Goal: Transaction & Acquisition: Book appointment/travel/reservation

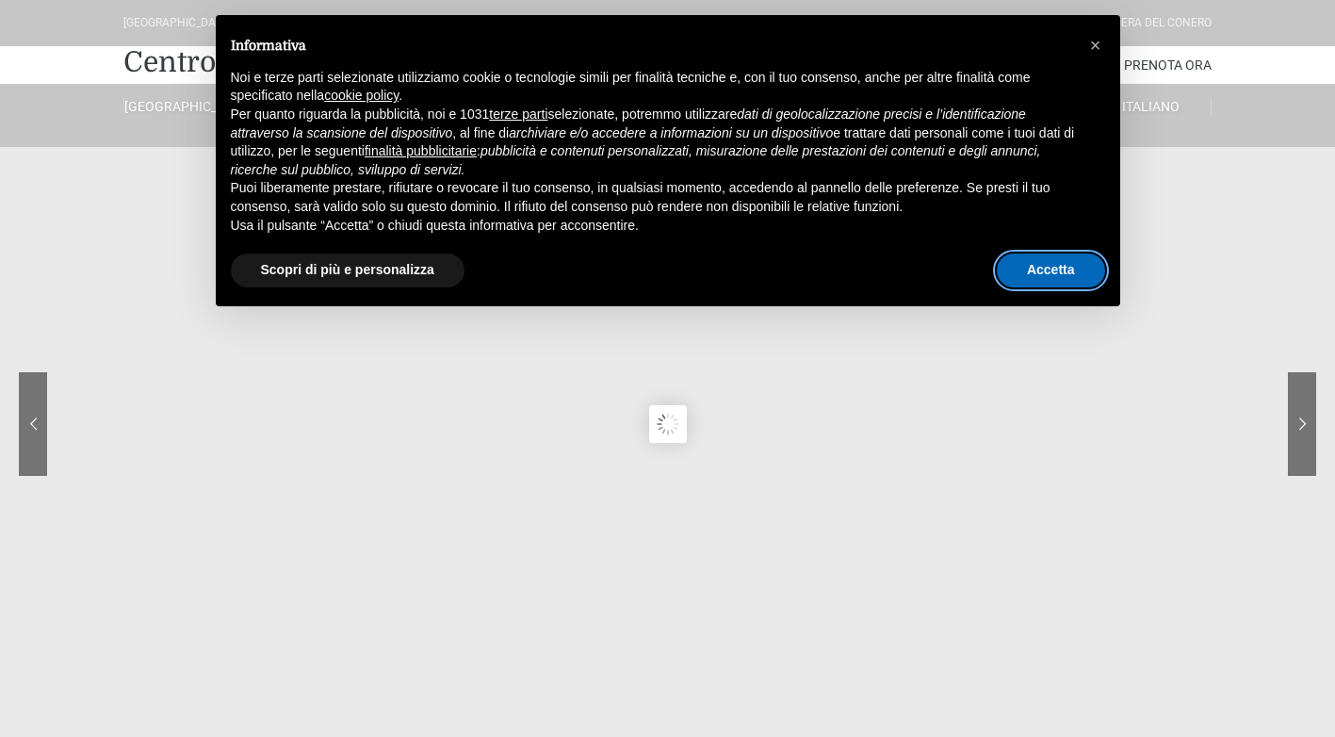
click at [1069, 272] on button "Accetta" at bounding box center [1051, 270] width 108 height 34
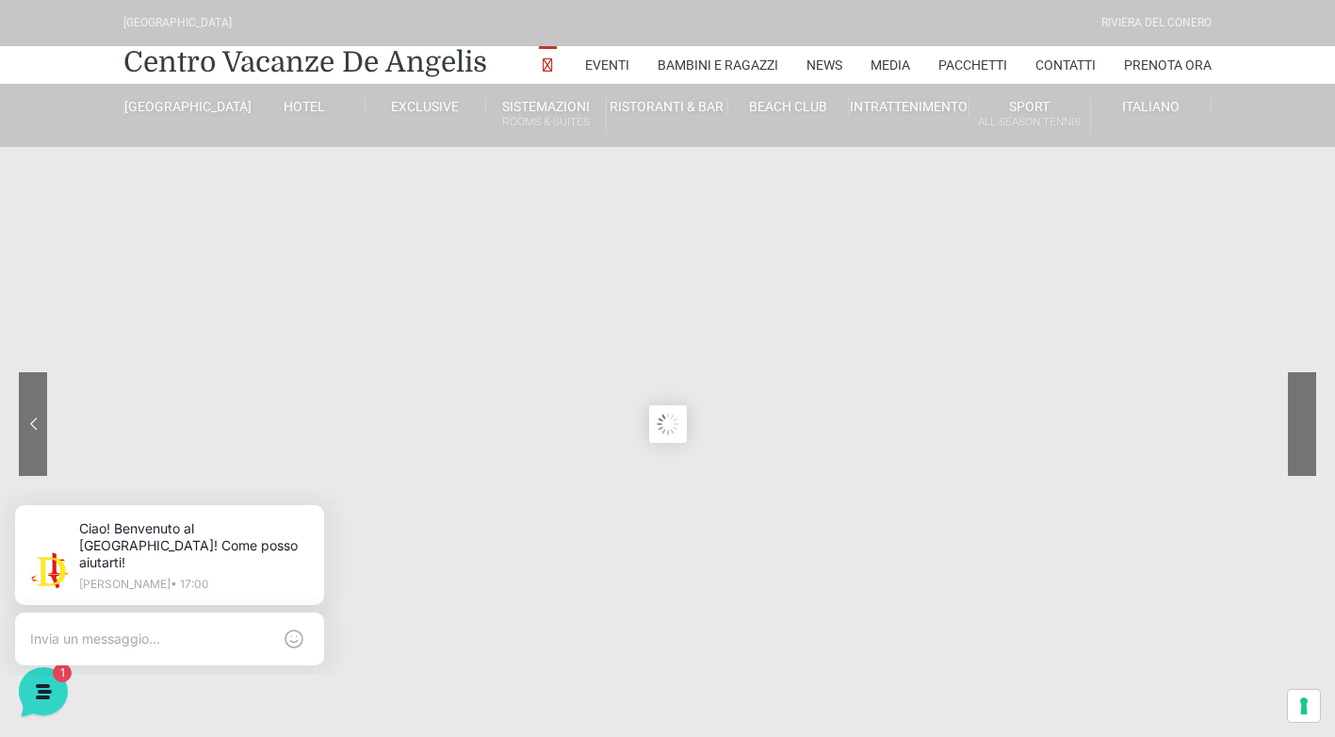
click at [1309, 418] on sr7-nav-img-live at bounding box center [1231, 424] width 170 height 104
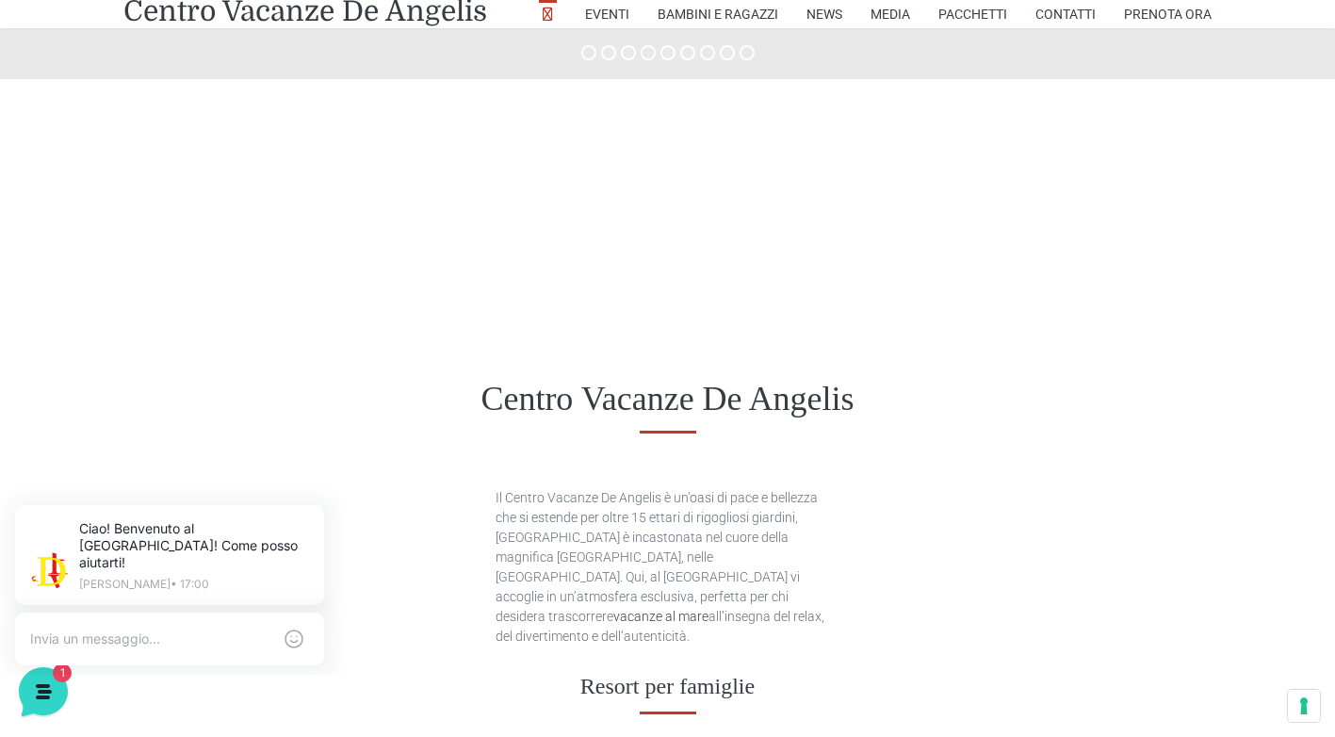
scroll to position [728, 0]
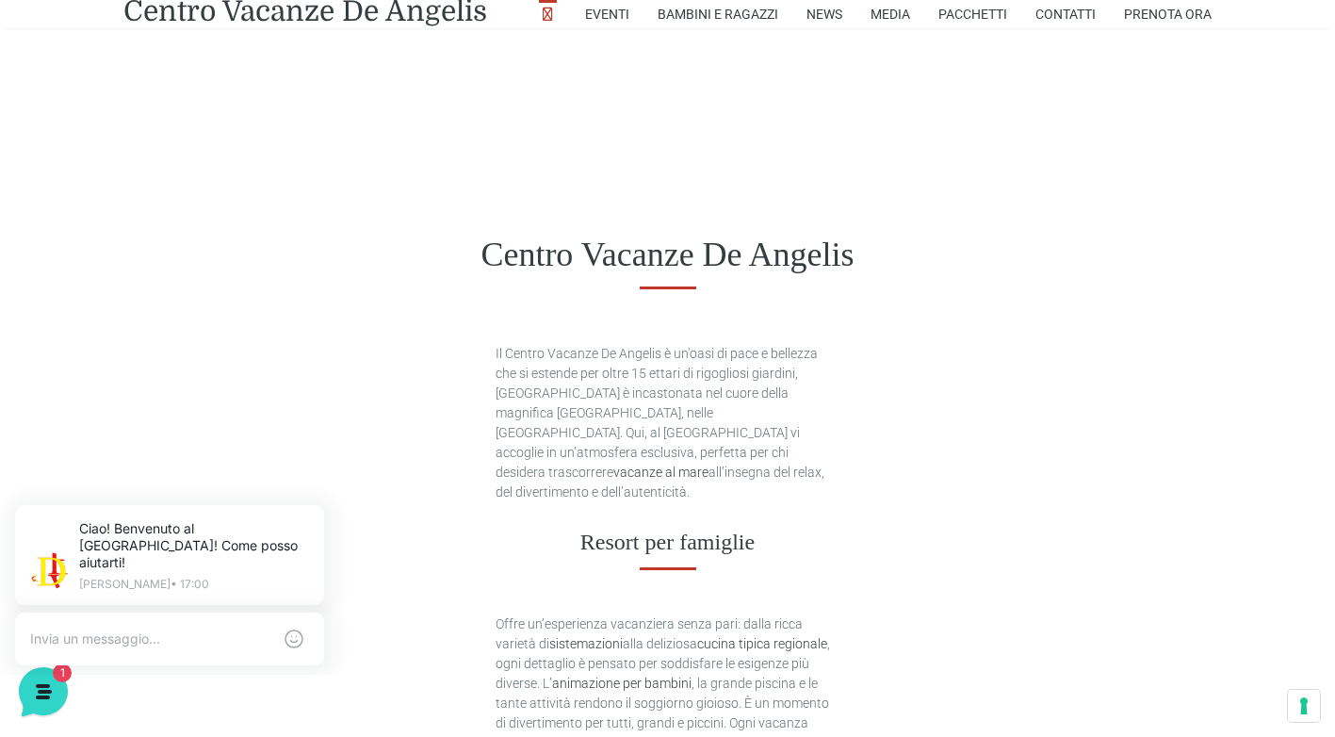
scroll to position [917, 0]
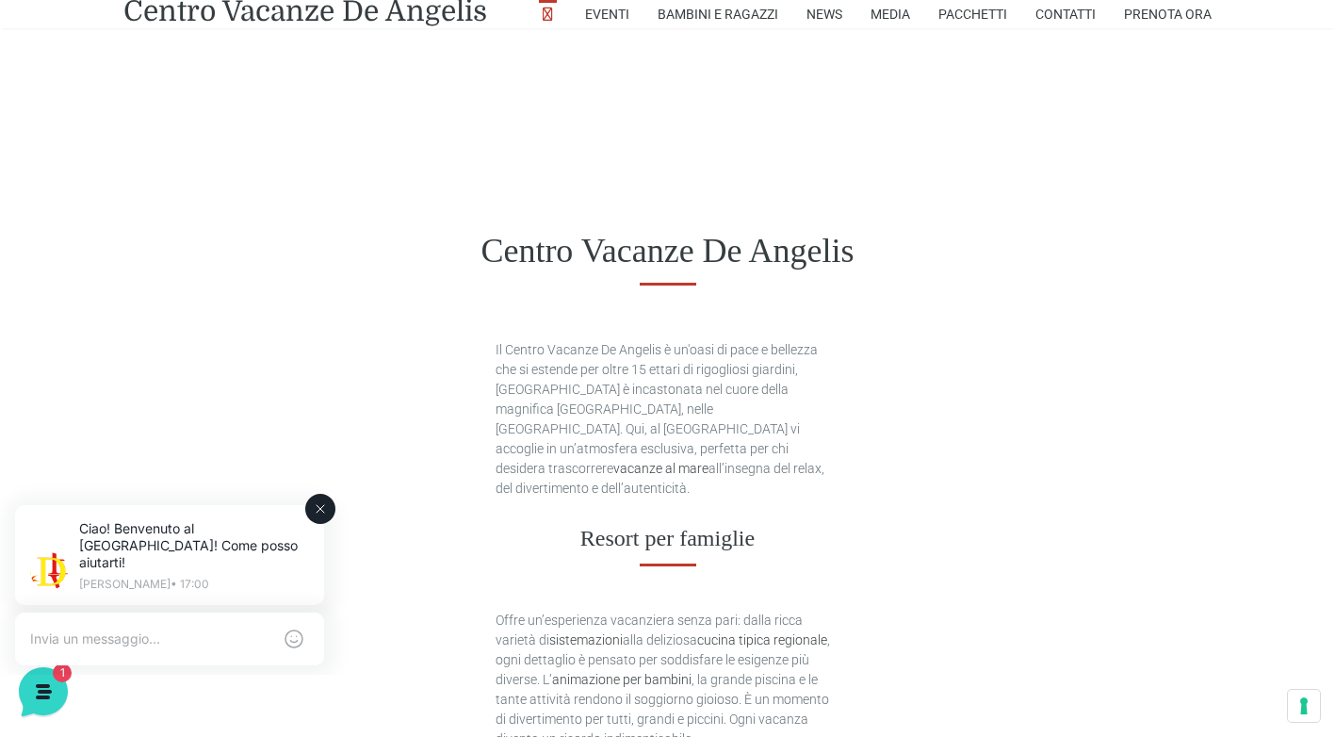
click at [321, 515] on icon at bounding box center [320, 508] width 15 height 15
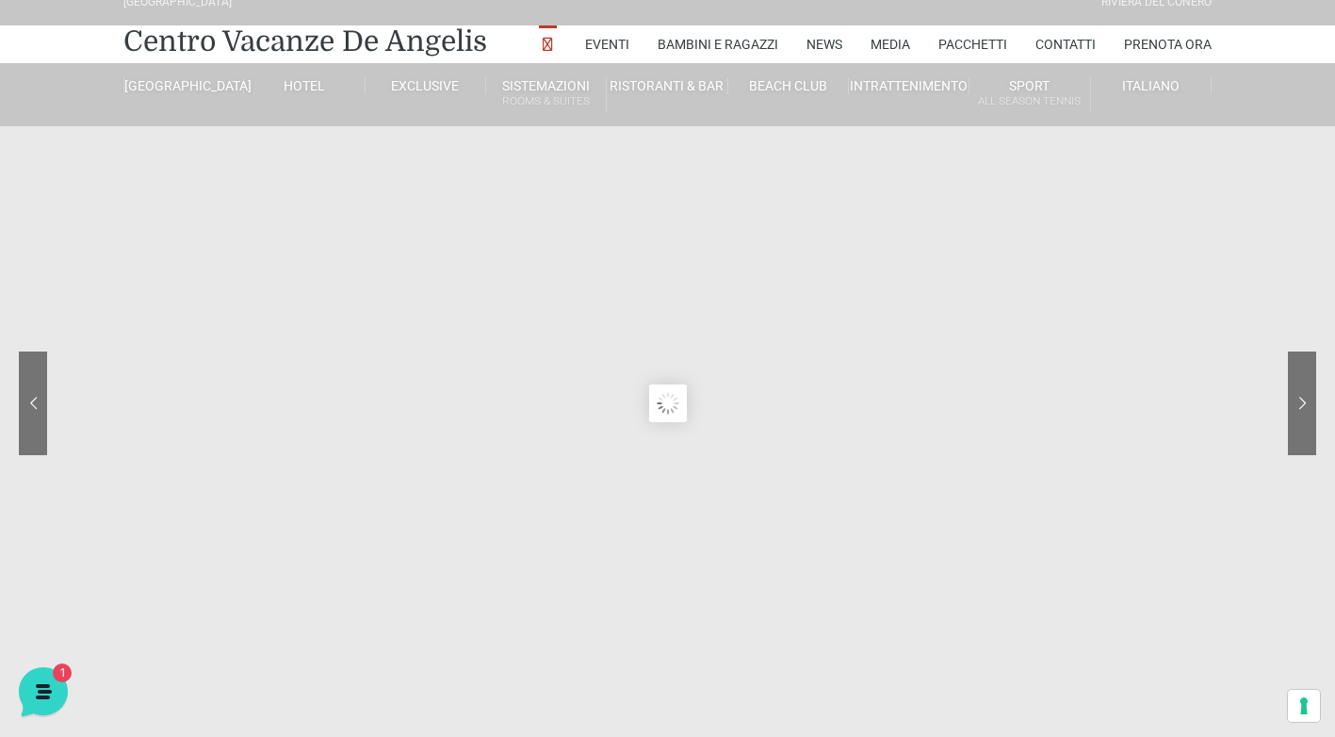
scroll to position [0, 0]
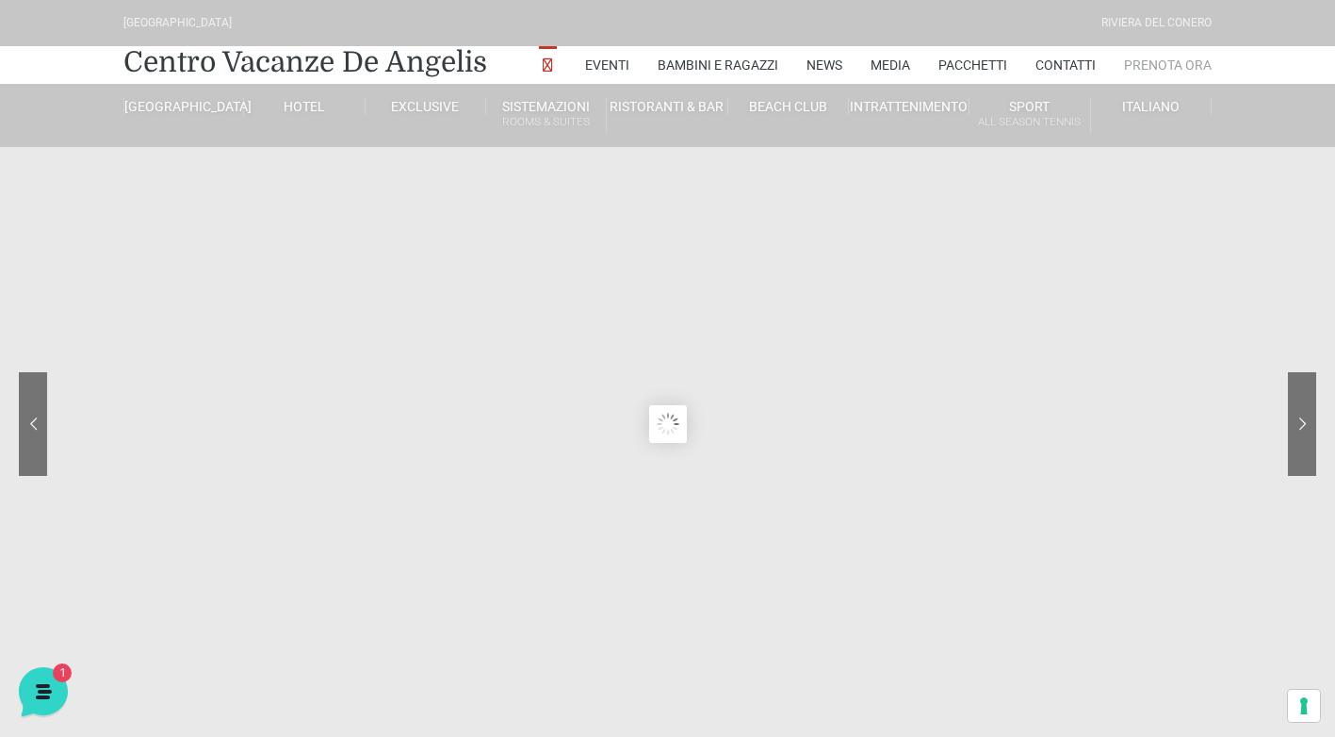
click at [1201, 58] on link "Prenota Ora" at bounding box center [1168, 65] width 88 height 38
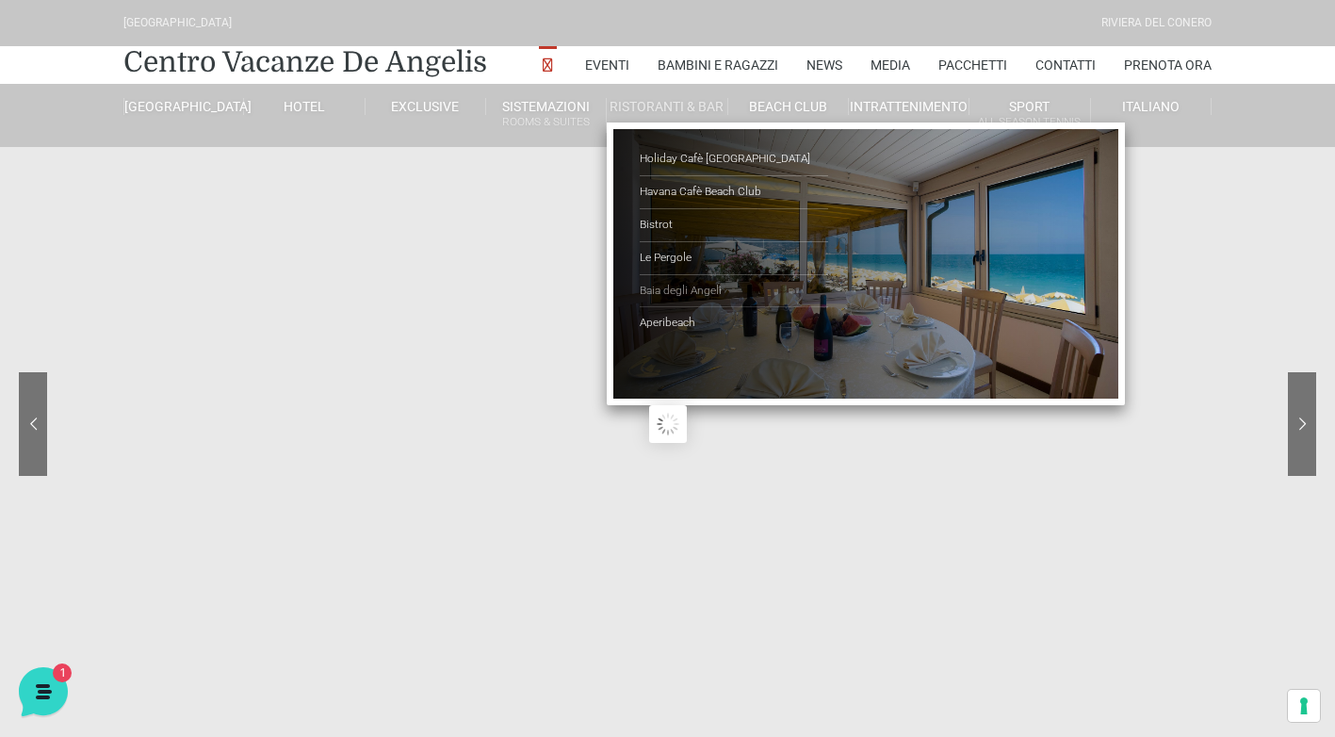
click at [682, 292] on link "Baia degli Angeli" at bounding box center [734, 291] width 188 height 33
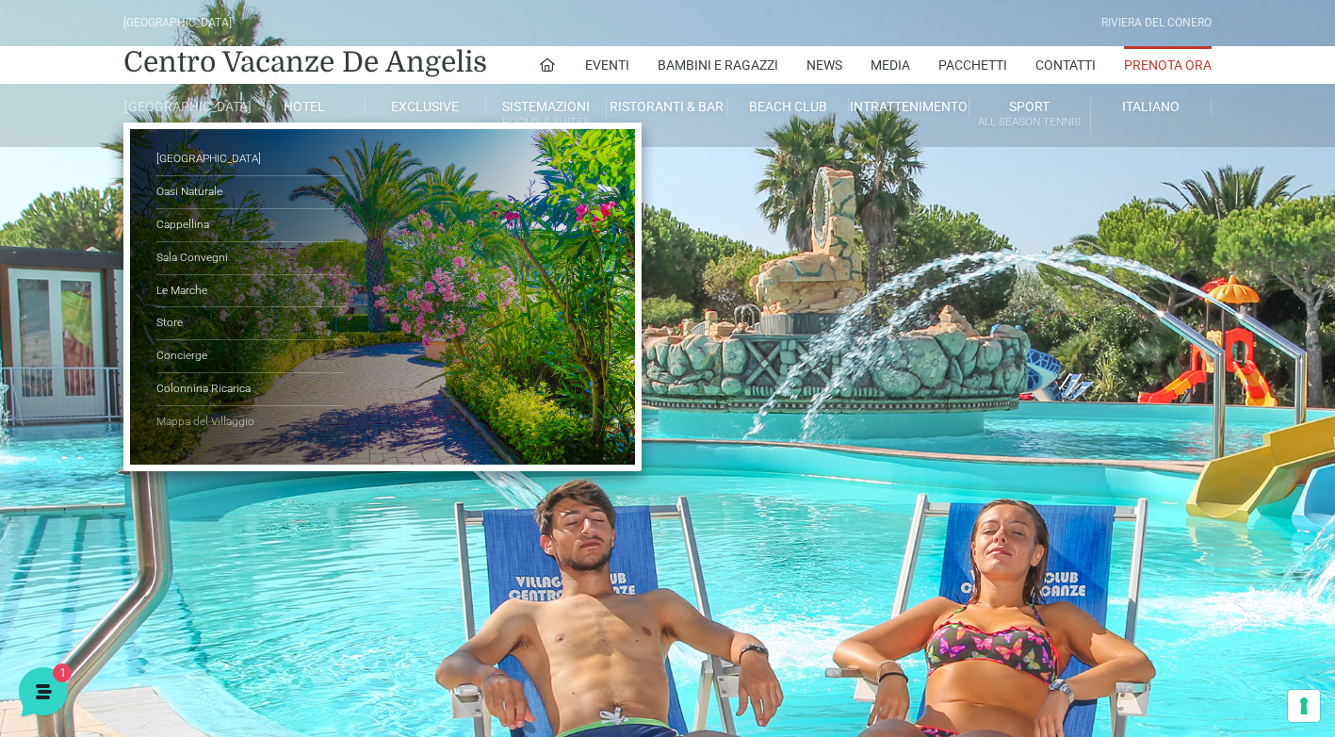
click at [213, 431] on link "Mappa del Villaggio" at bounding box center [250, 422] width 188 height 32
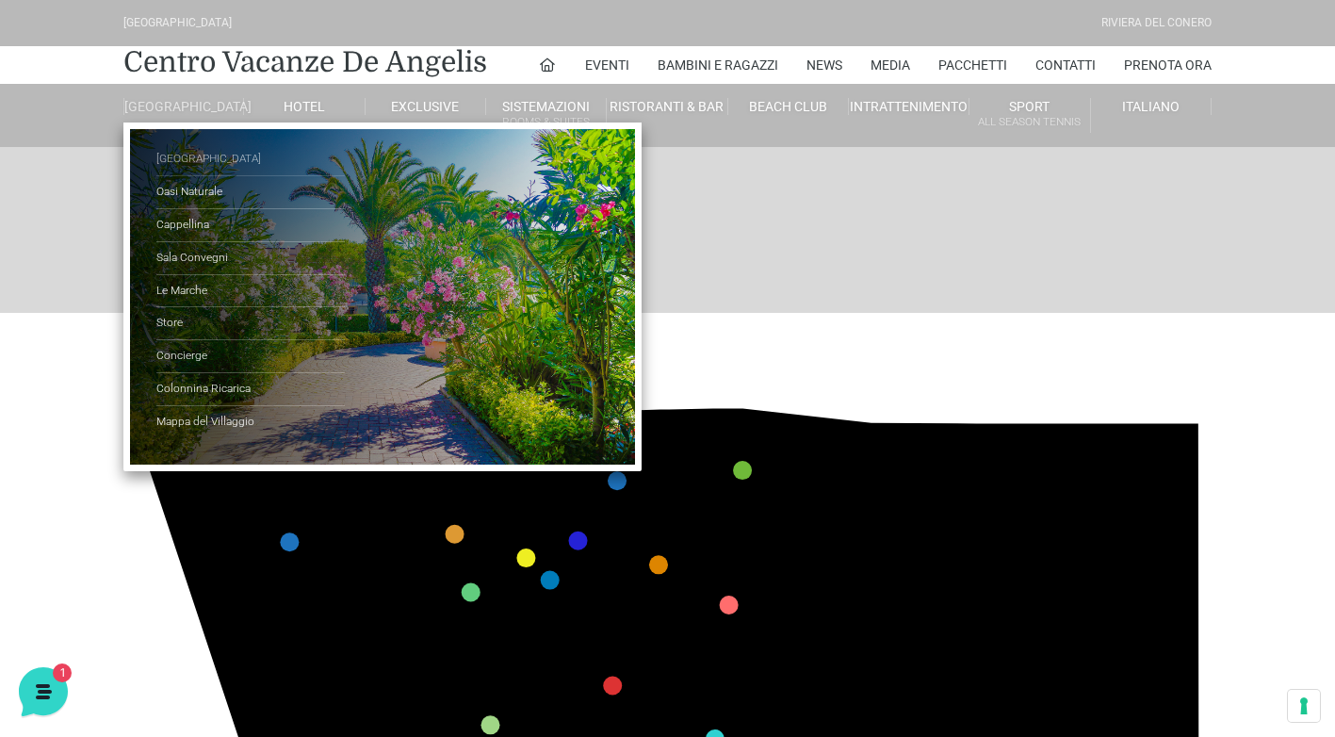
click at [178, 174] on link "[GEOGRAPHIC_DATA]" at bounding box center [250, 159] width 188 height 33
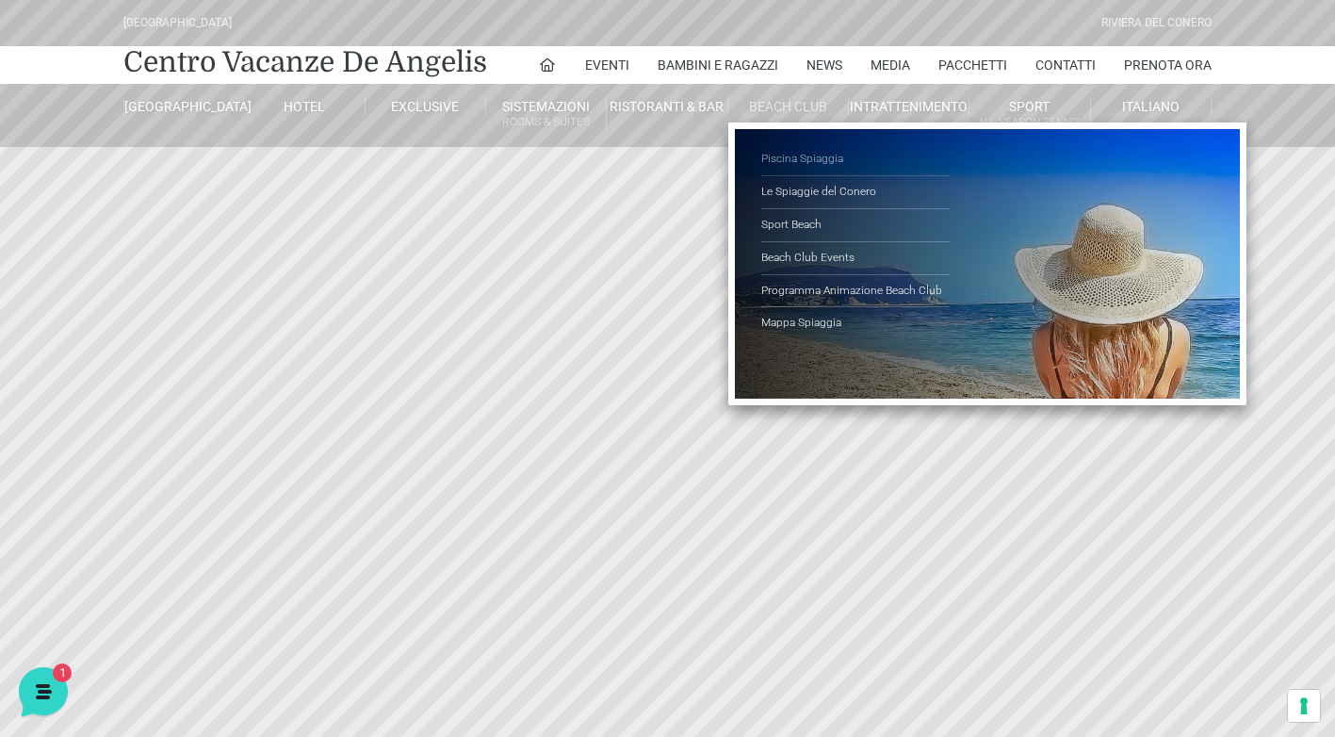
click at [805, 157] on link "Piscina Spiaggia" at bounding box center [855, 159] width 188 height 33
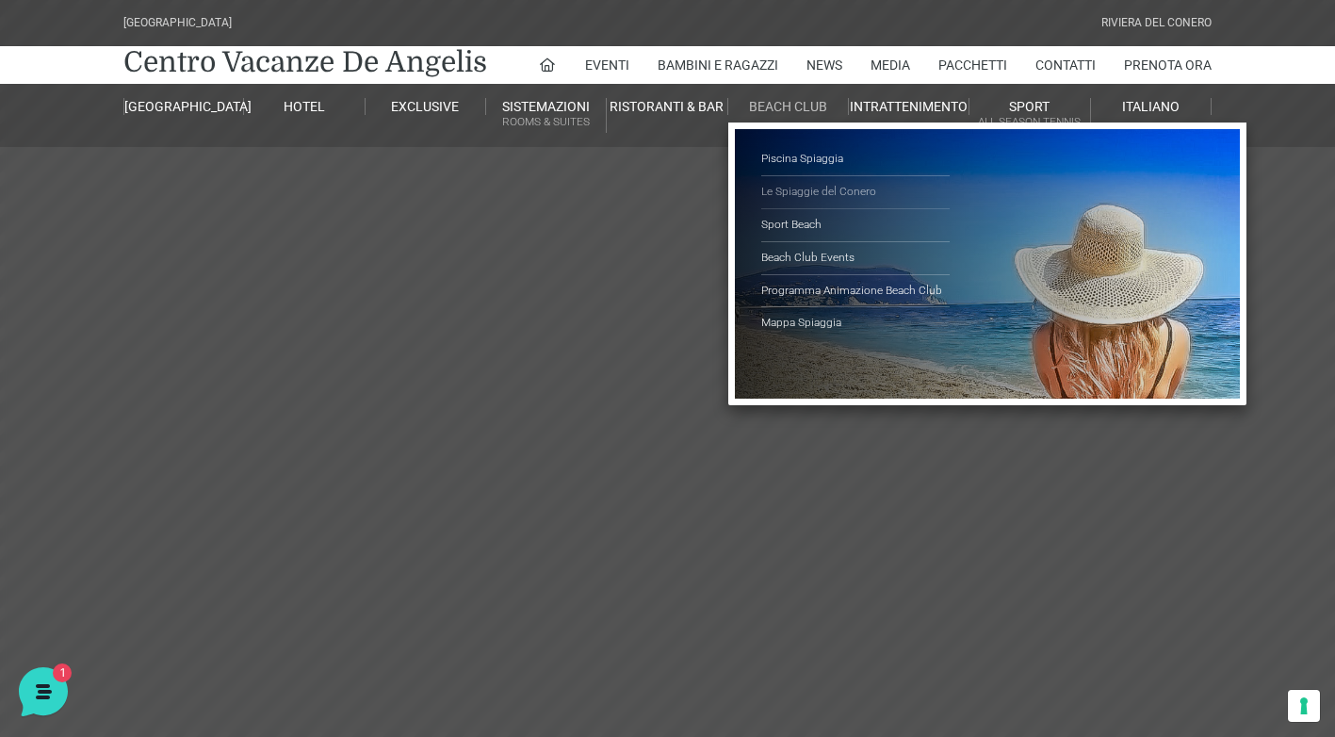
click at [829, 192] on link "Le Spiaggie del Conero" at bounding box center [855, 192] width 188 height 33
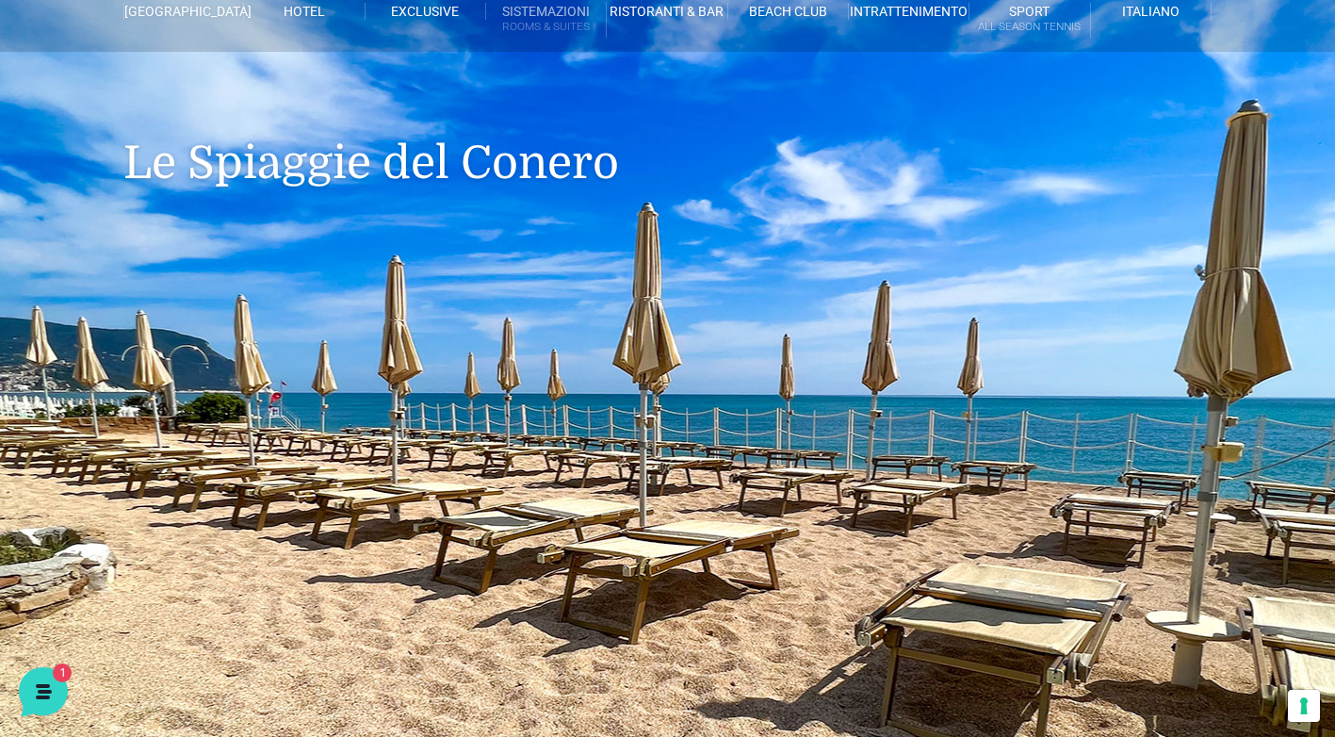
scroll to position [94, 0]
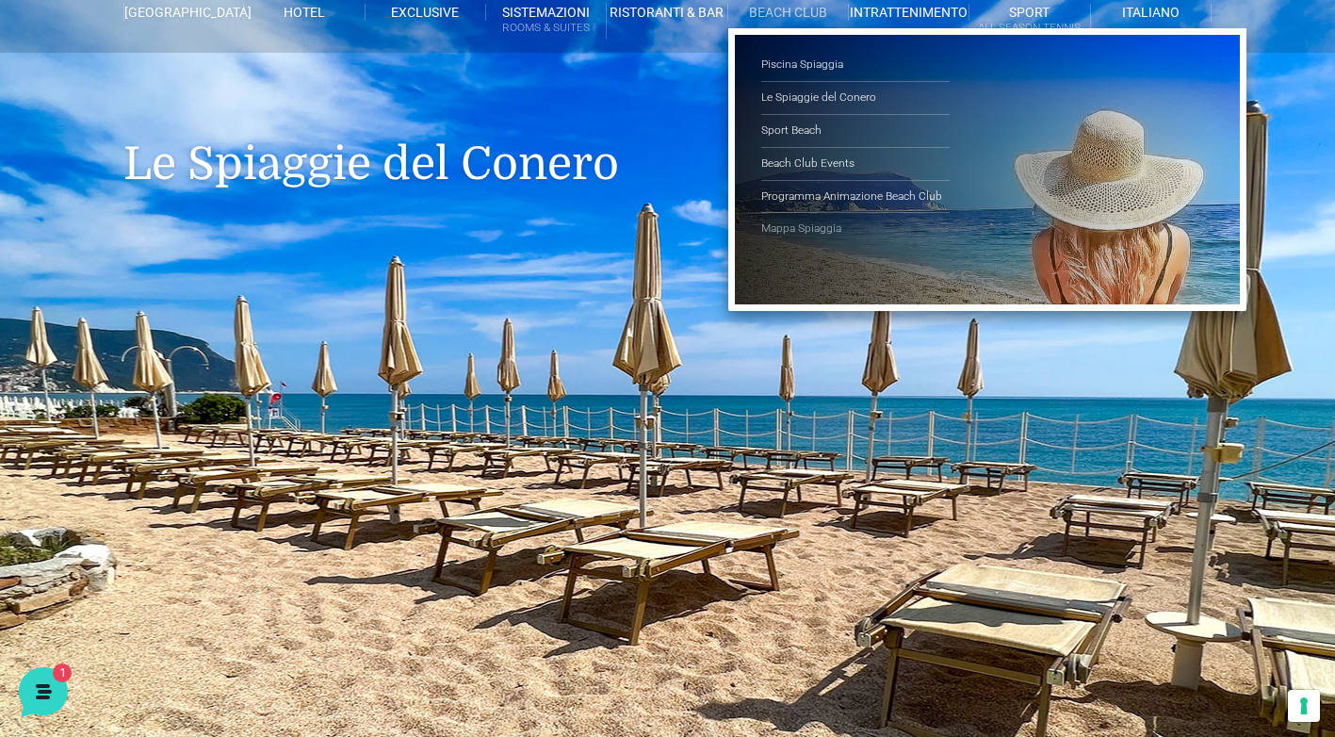
click at [832, 229] on link "Mappa Spiaggia" at bounding box center [855, 229] width 188 height 32
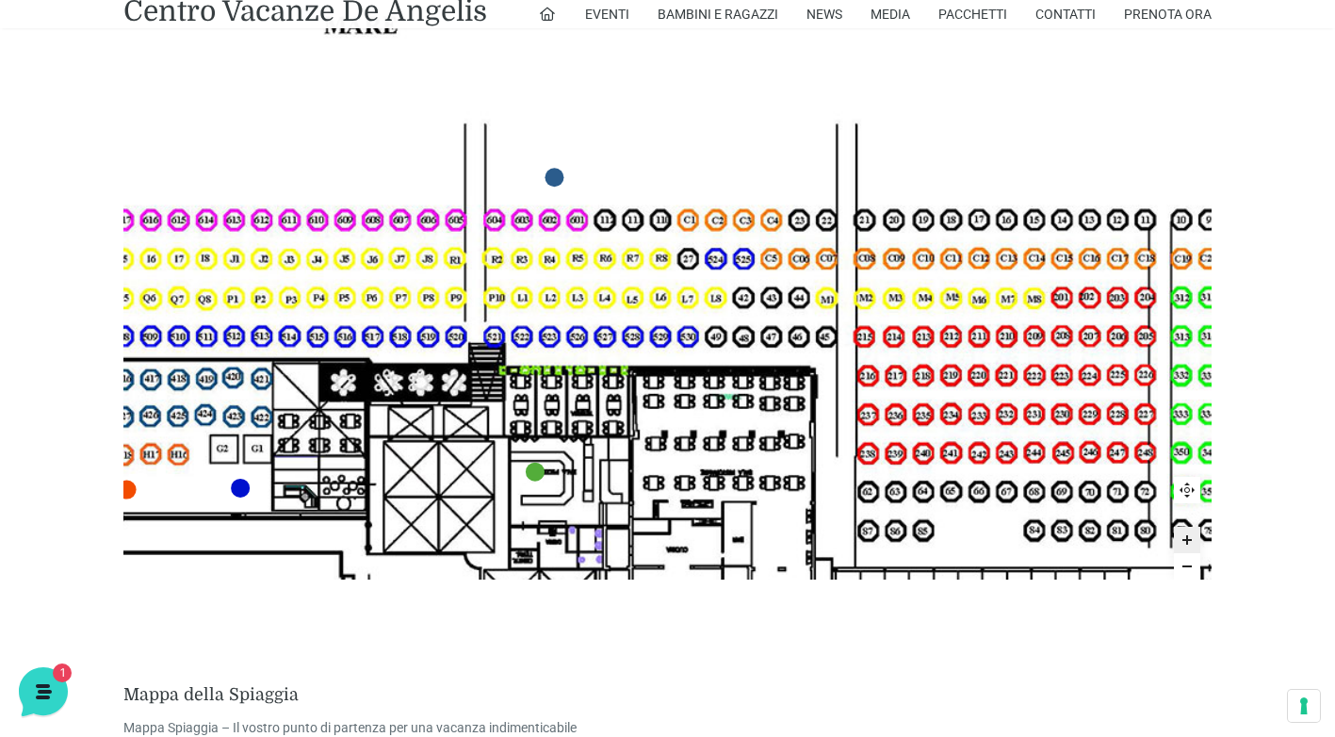
scroll to position [942, 0]
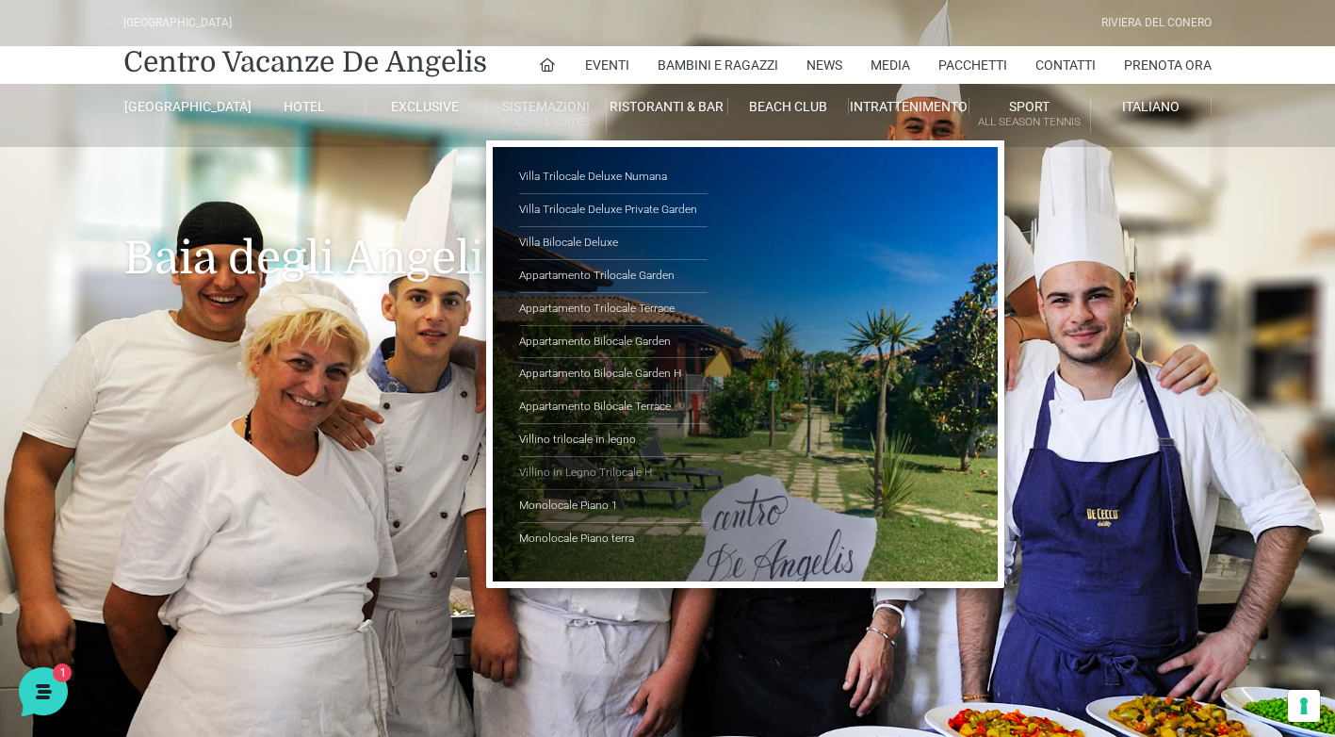
click at [550, 472] on link "Villino in Legno Trilocale H" at bounding box center [613, 473] width 188 height 33
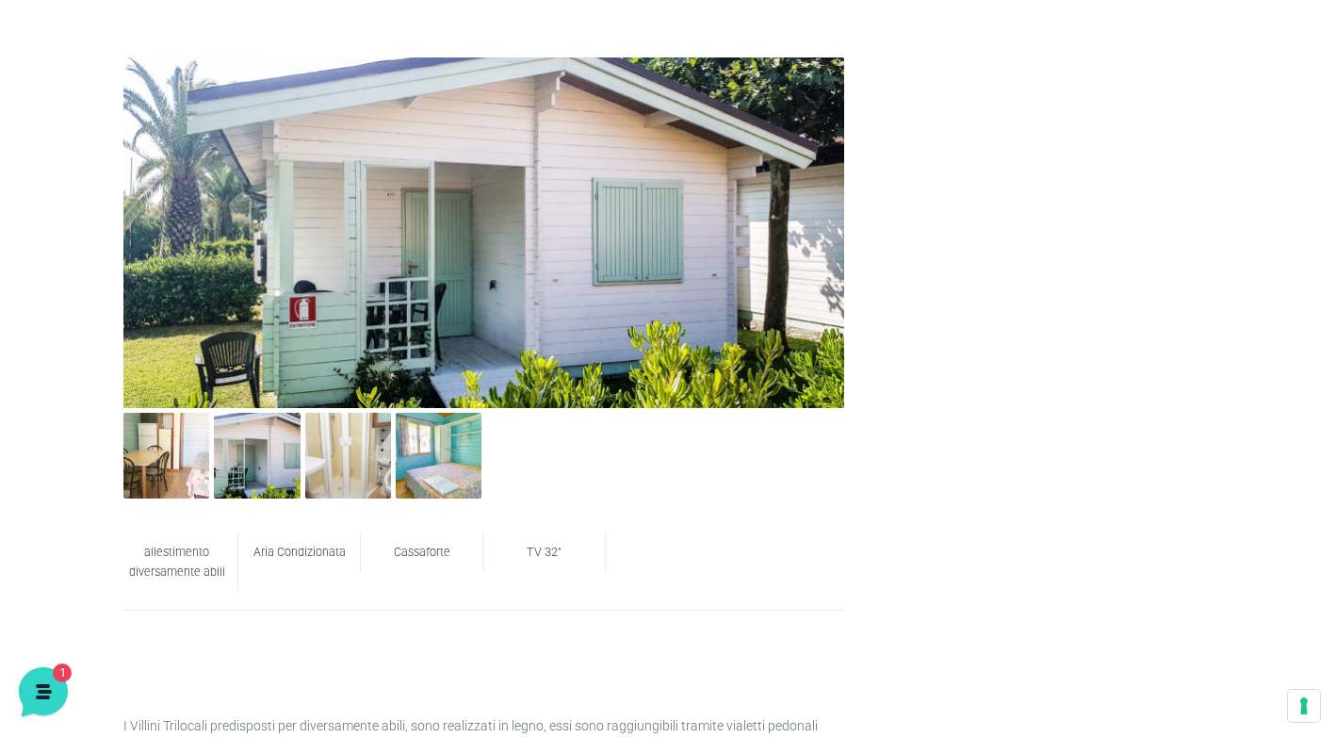
scroll to position [754, 0]
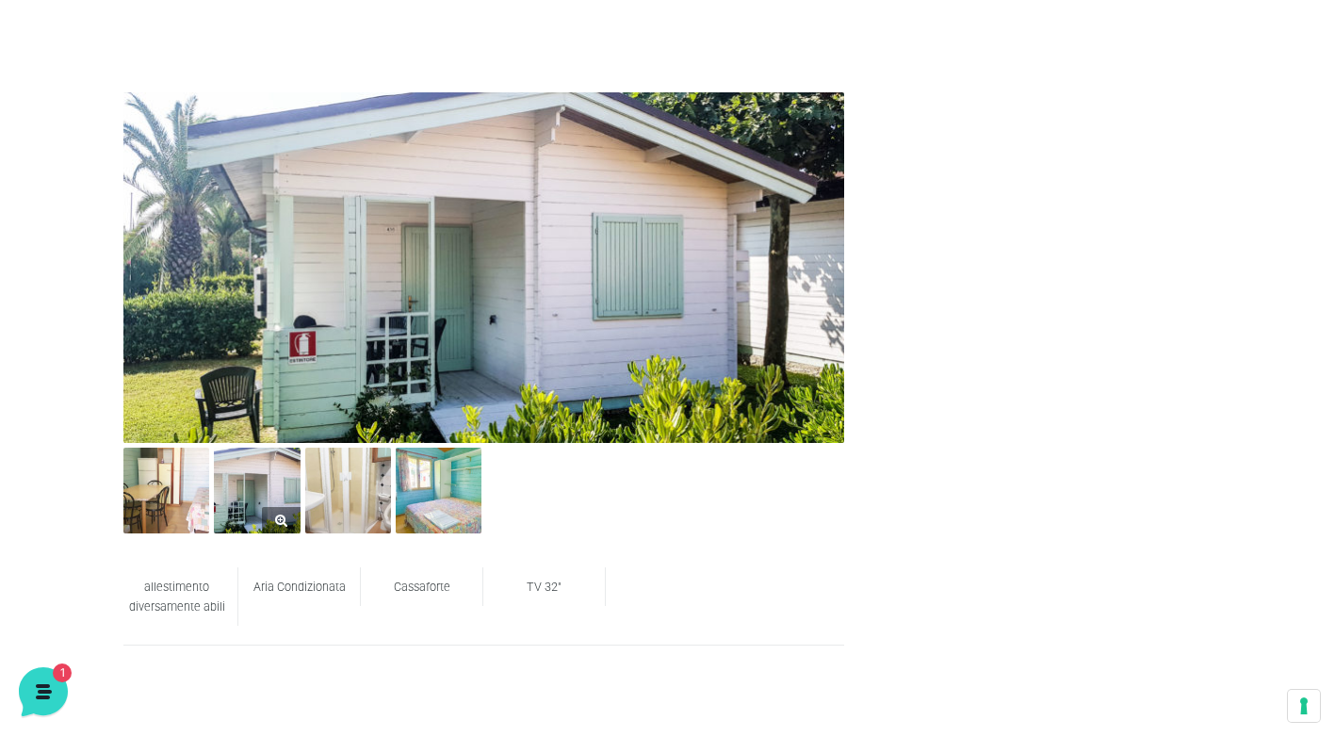
click at [272, 496] on img at bounding box center [257, 490] width 86 height 86
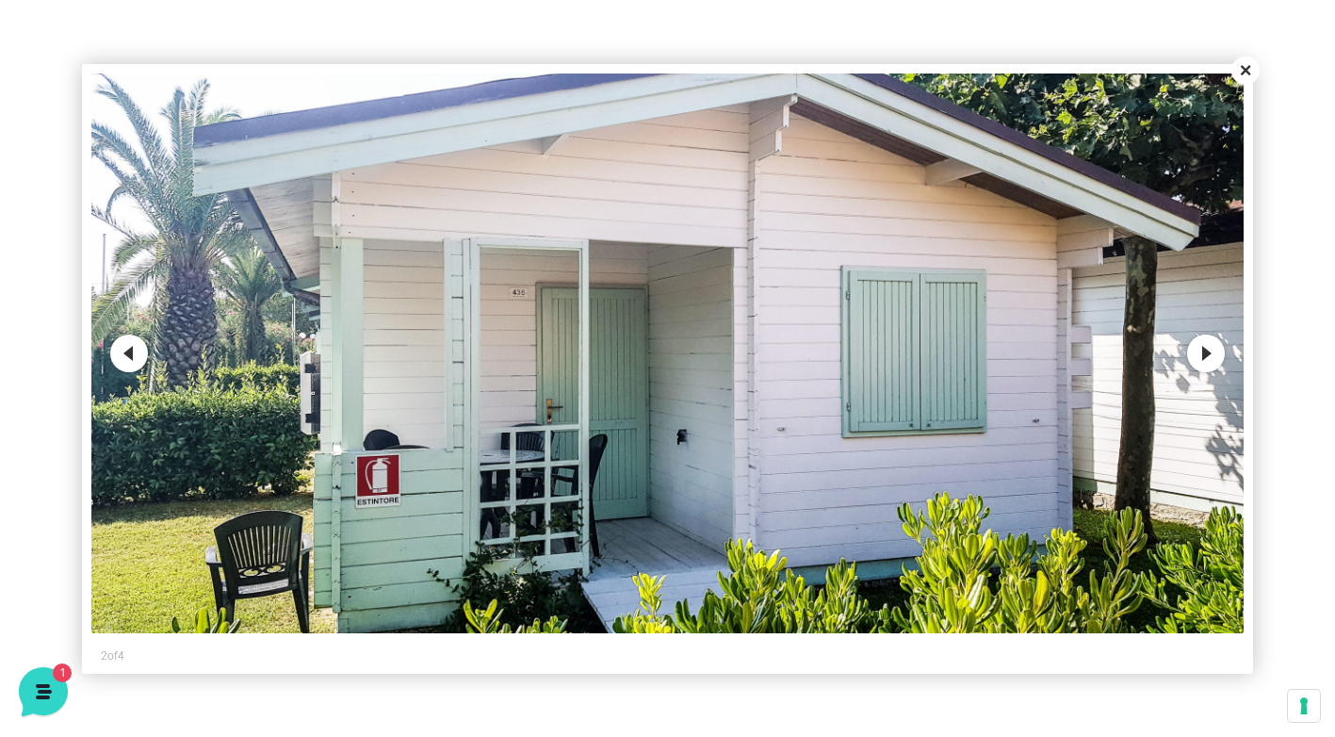
click at [1219, 361] on button "Next" at bounding box center [1206, 353] width 38 height 38
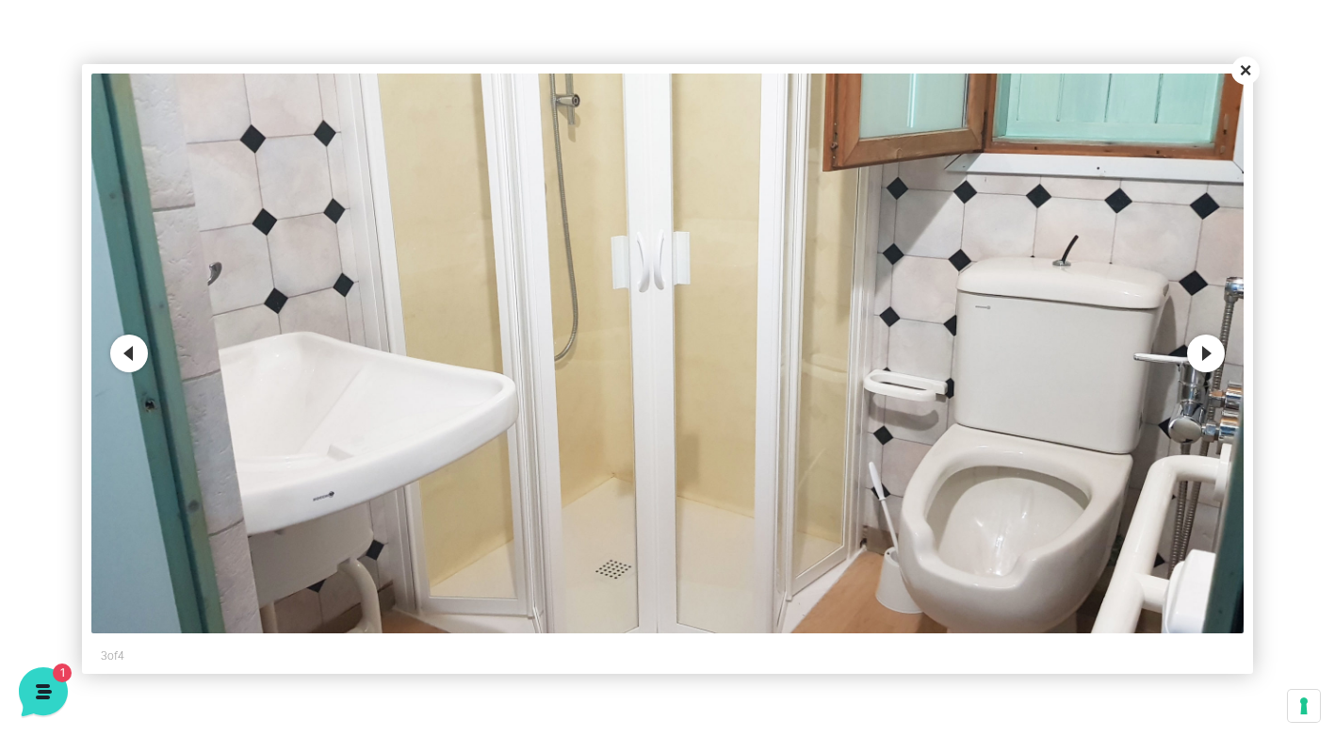
click at [1214, 361] on button "Next" at bounding box center [1206, 353] width 38 height 38
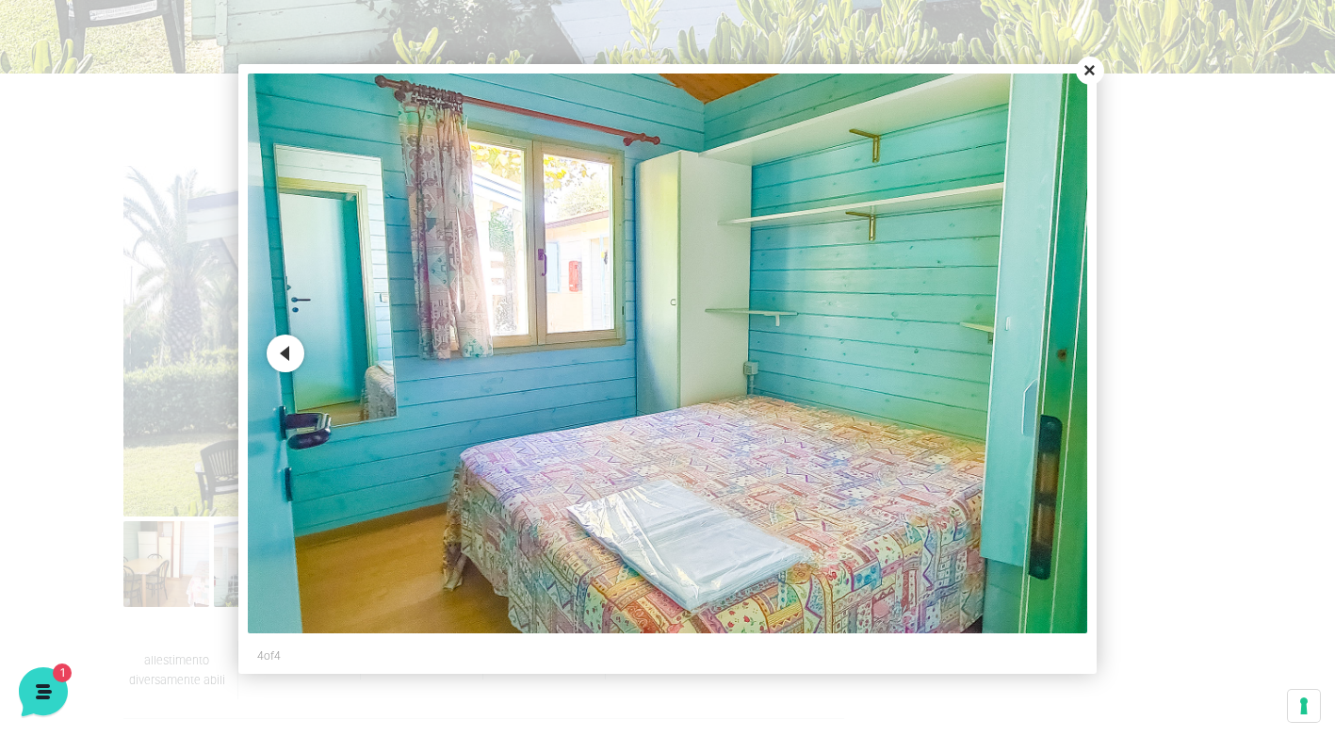
scroll to position [659, 0]
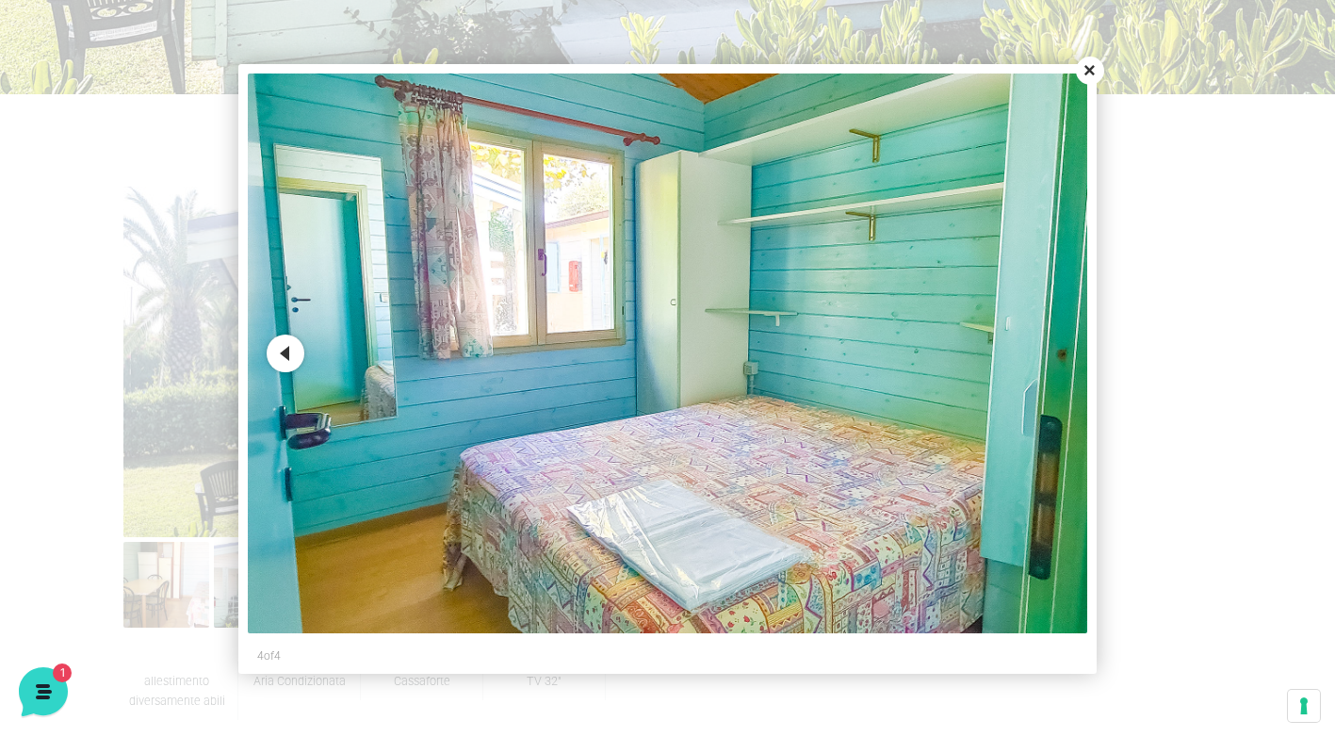
click at [1093, 63] on button "Close" at bounding box center [1090, 71] width 28 height 28
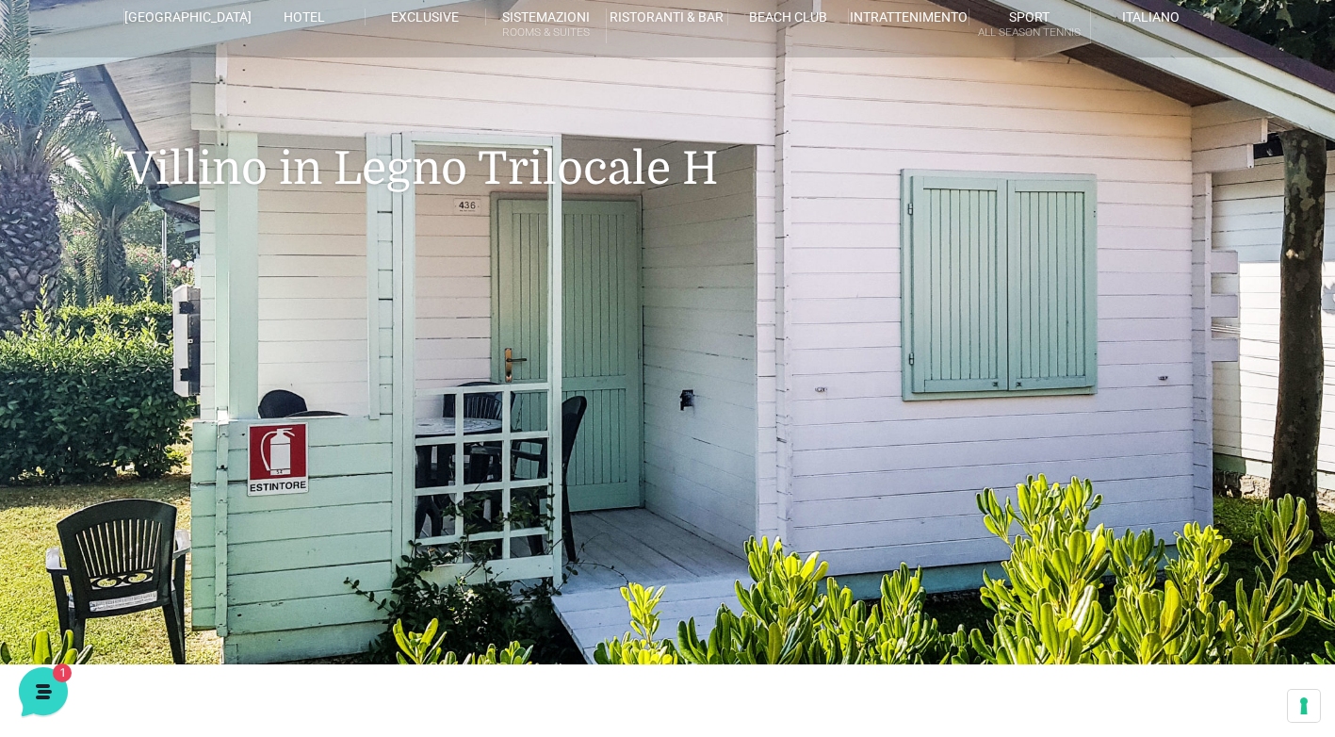
scroll to position [0, 0]
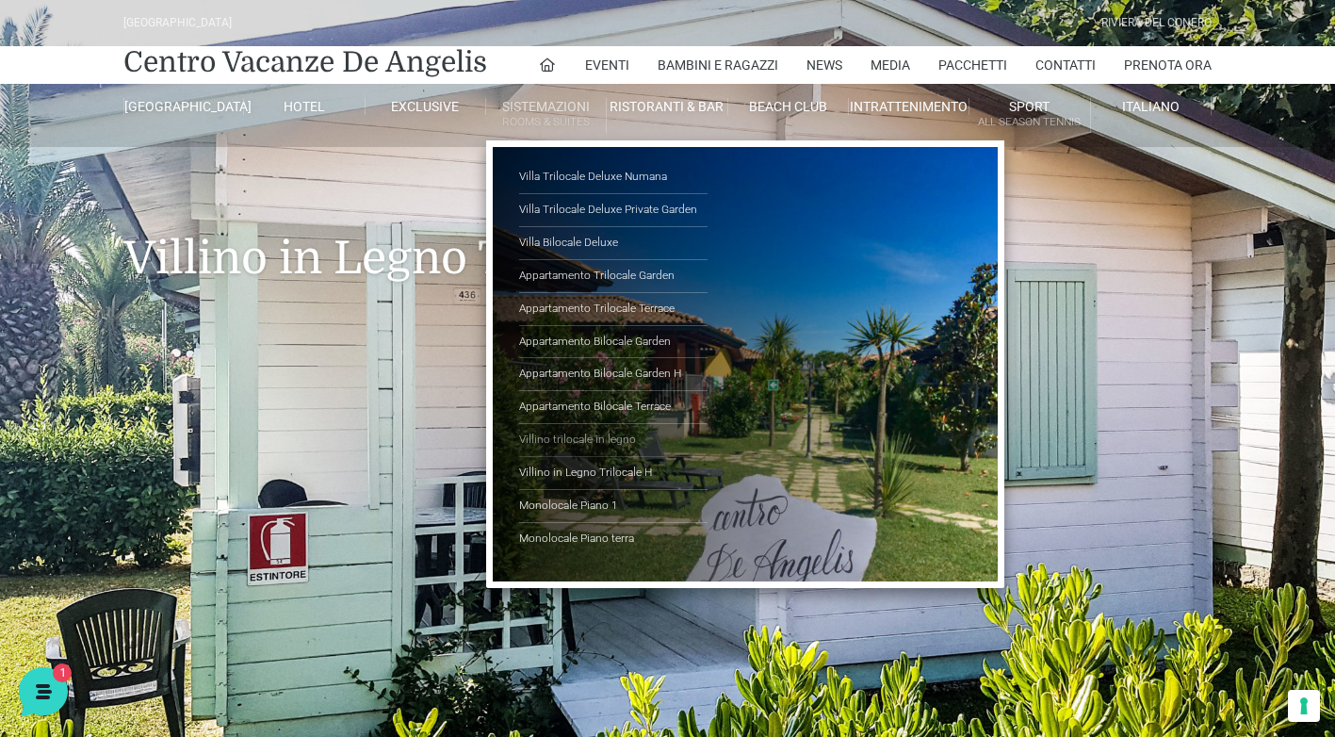
click at [603, 437] on link "Villino trilocale in legno" at bounding box center [613, 440] width 188 height 33
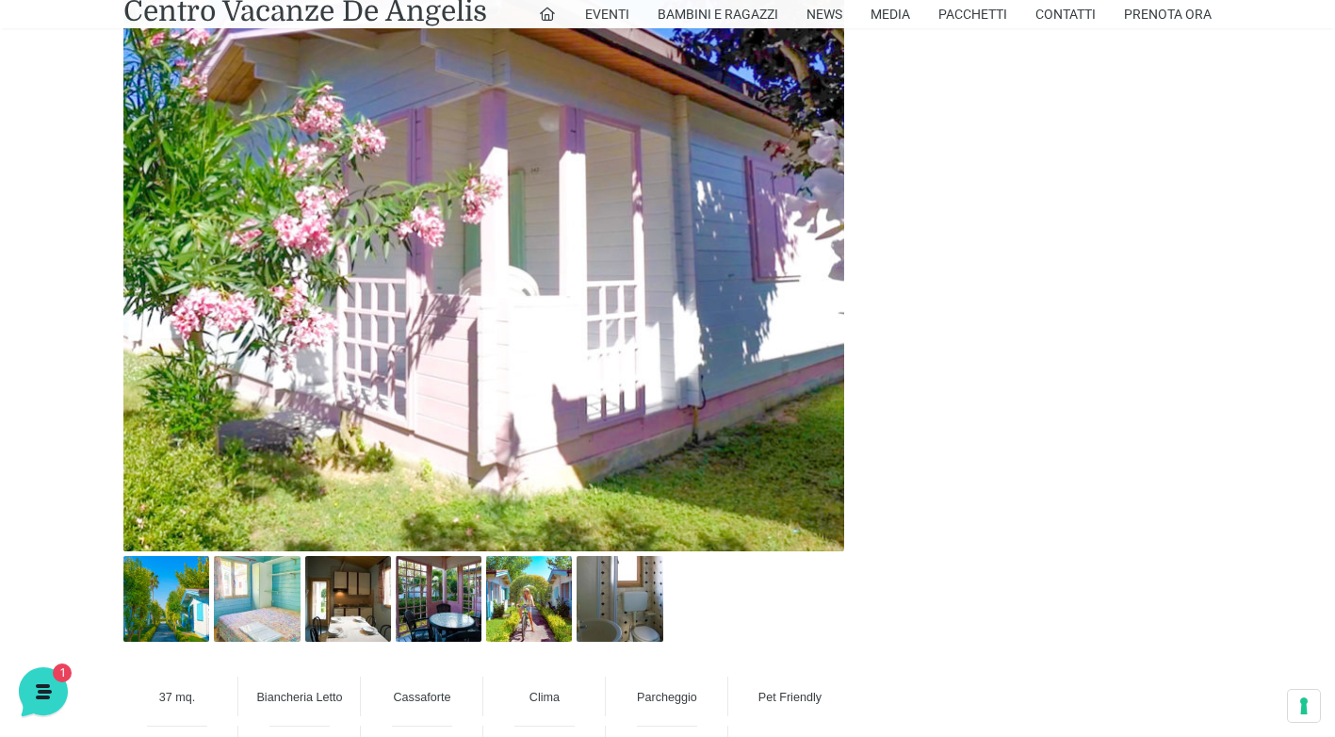
scroll to position [942, 0]
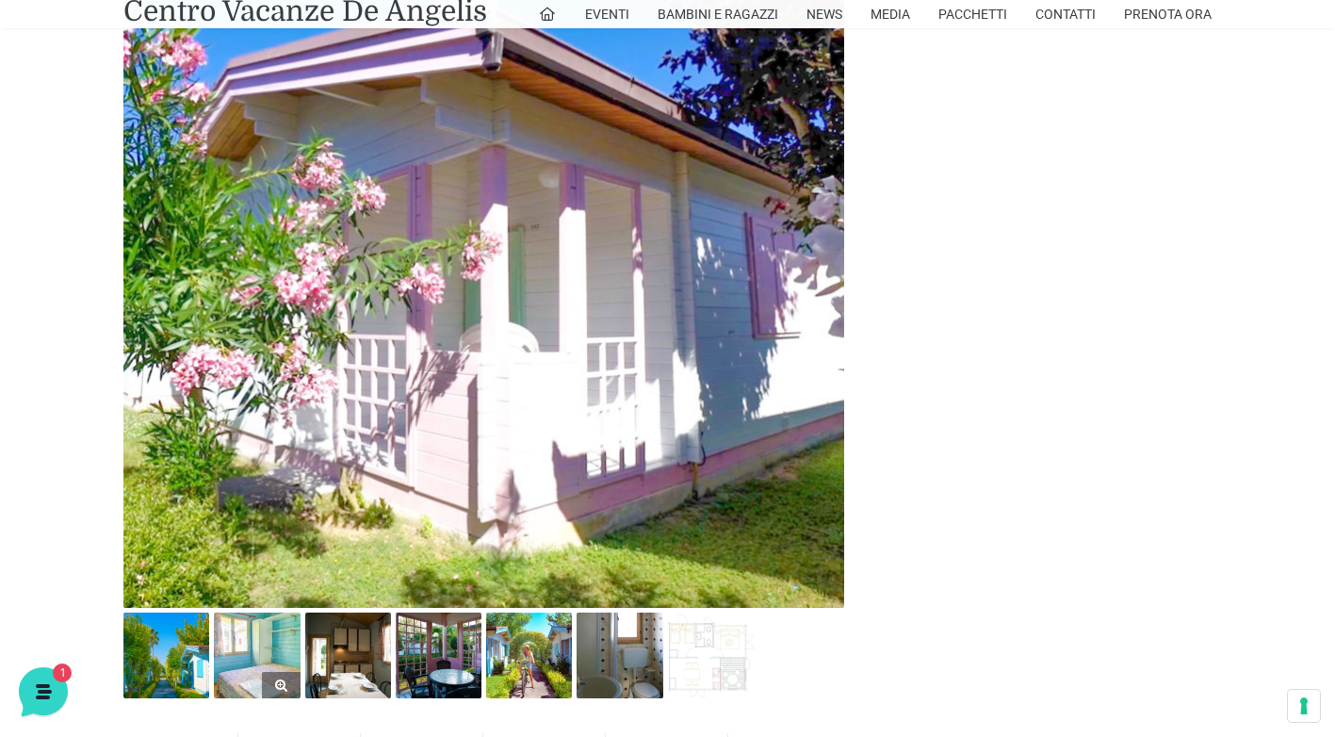
click at [267, 664] on img at bounding box center [257, 655] width 86 height 86
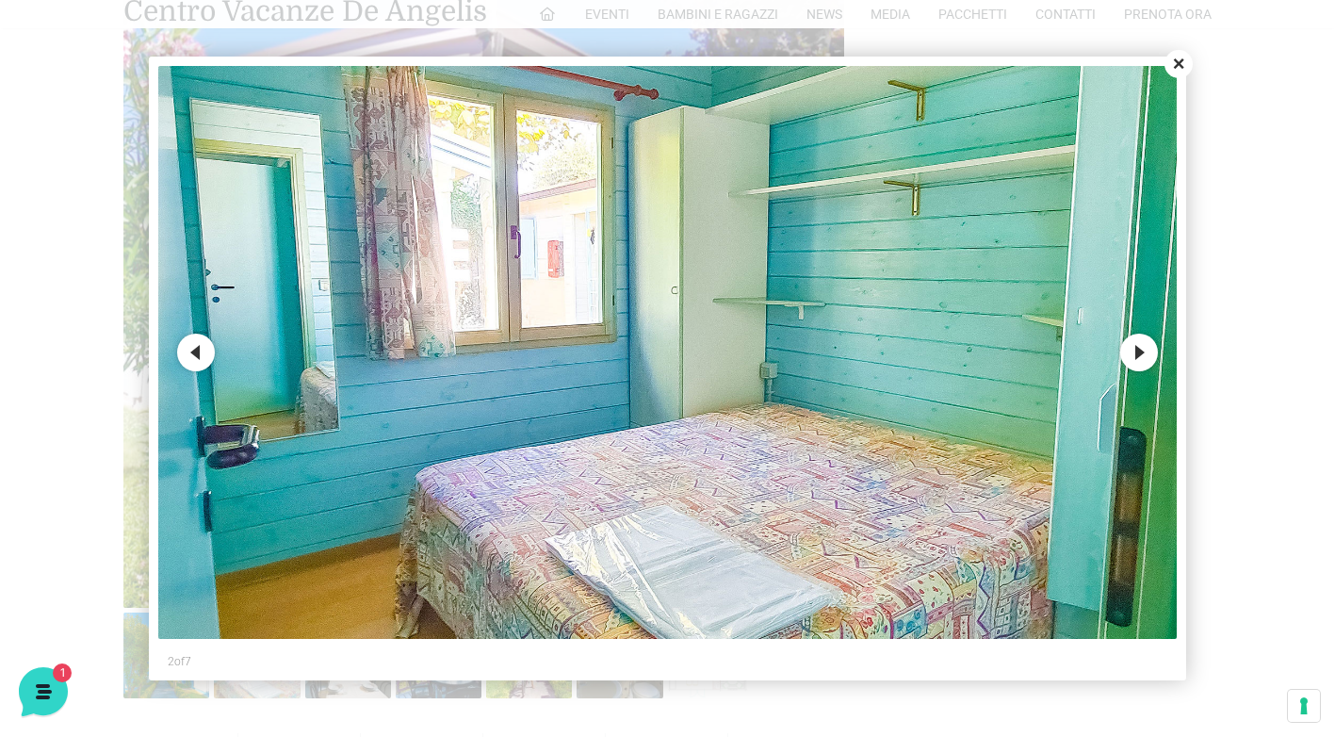
click at [1144, 355] on button "Next" at bounding box center [1139, 352] width 38 height 38
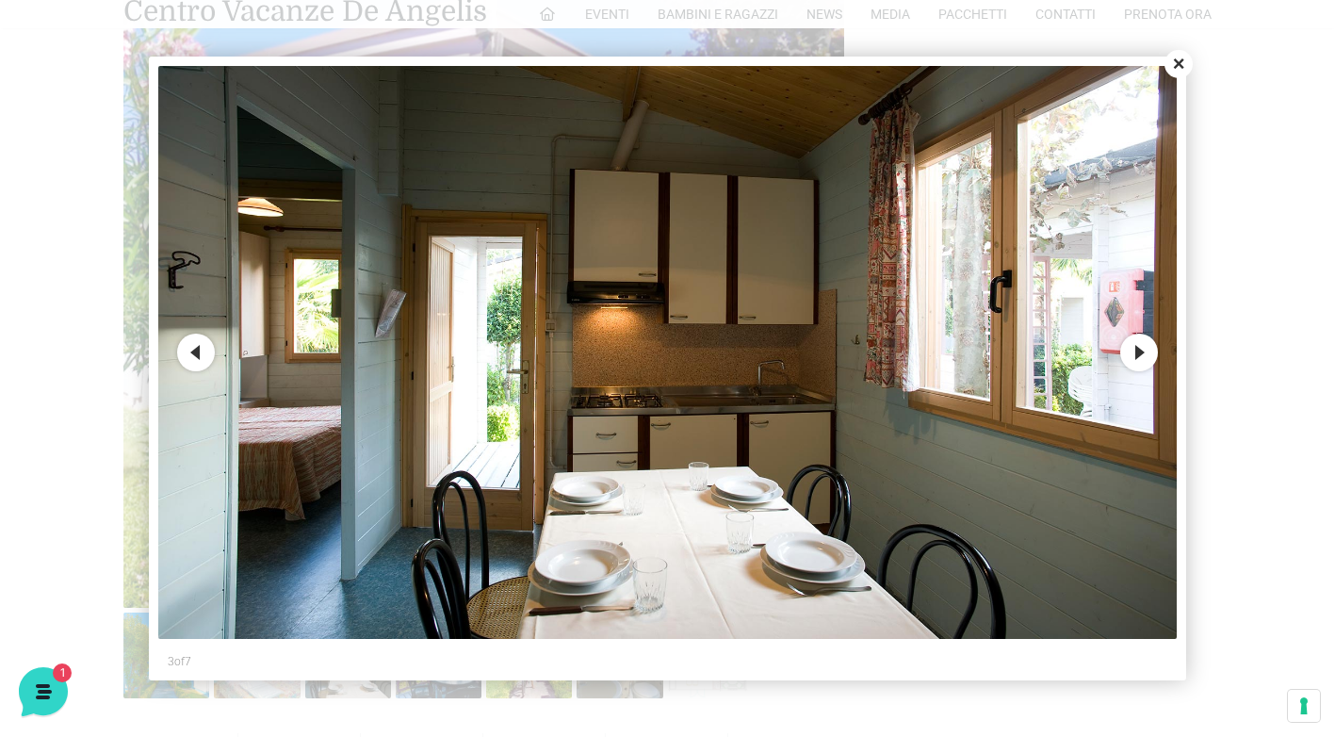
click at [1144, 355] on button "Next" at bounding box center [1139, 352] width 38 height 38
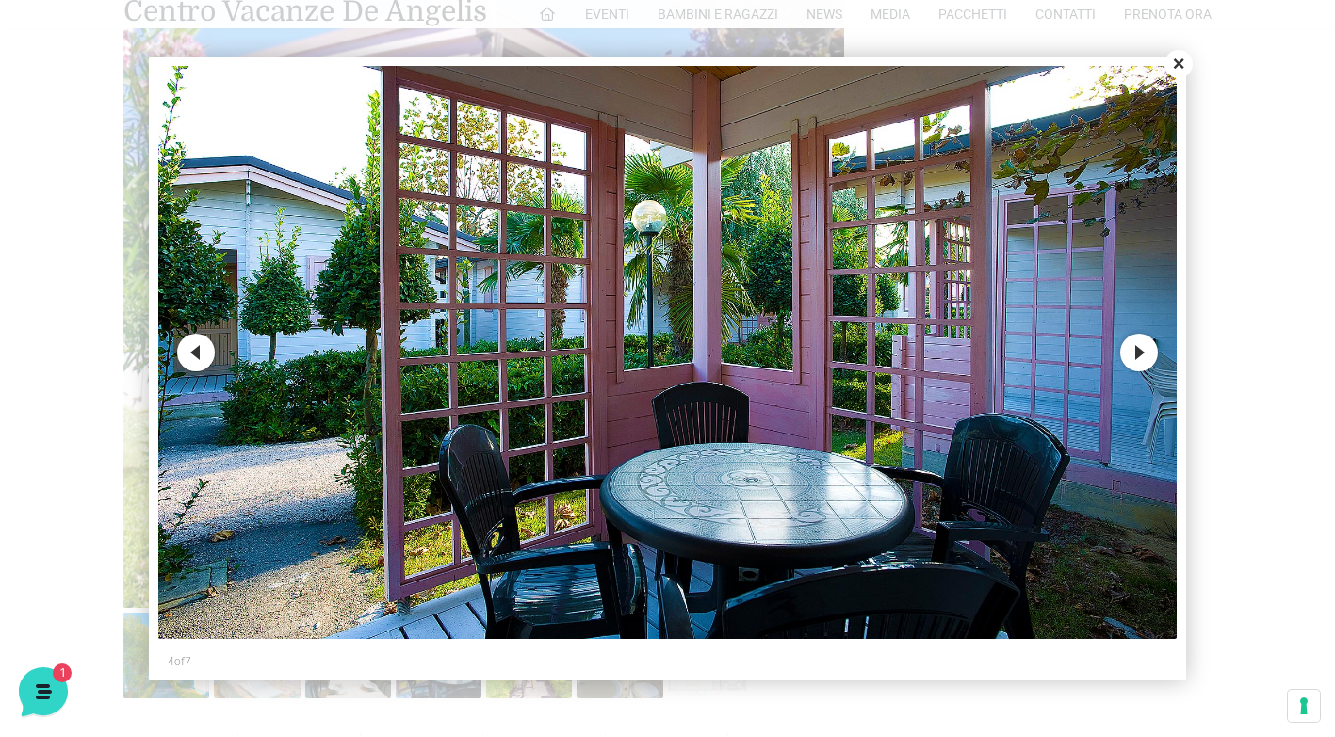
click at [1144, 355] on button "Next" at bounding box center [1139, 352] width 38 height 38
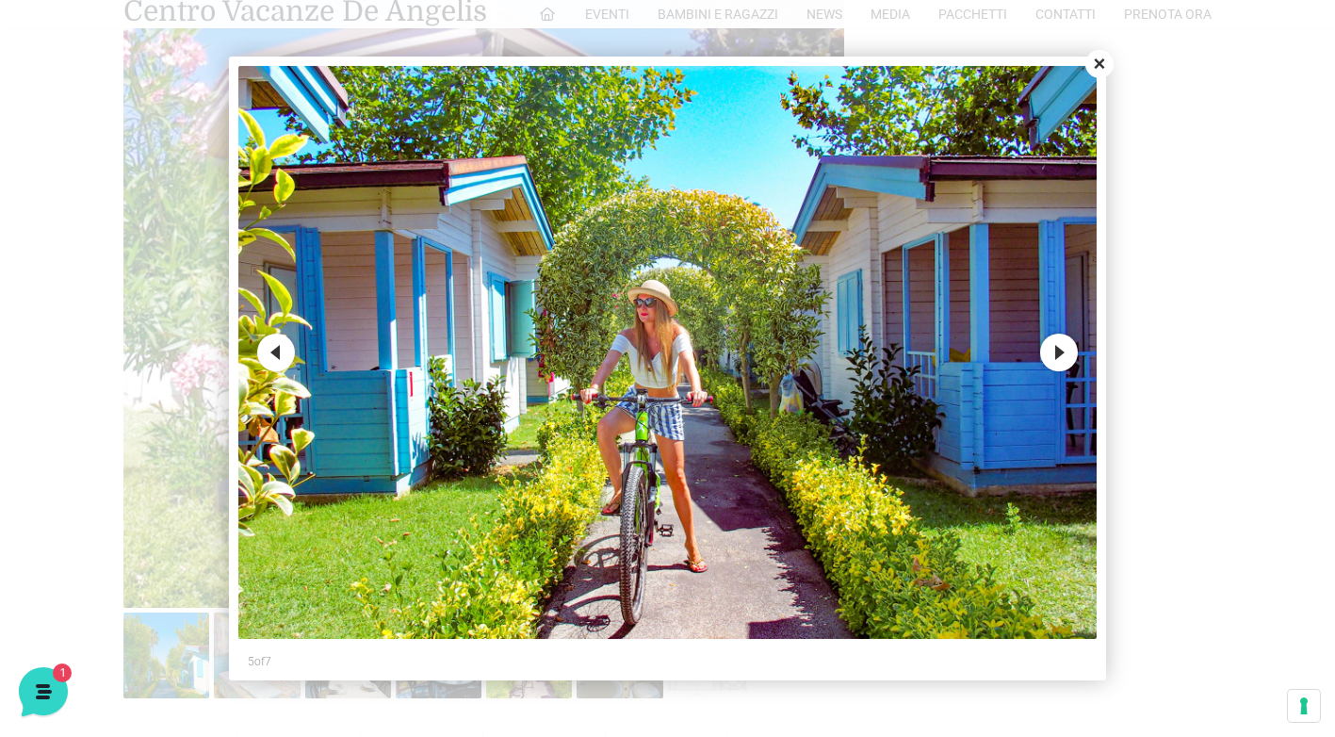
click at [1063, 350] on button "Next" at bounding box center [1059, 352] width 38 height 38
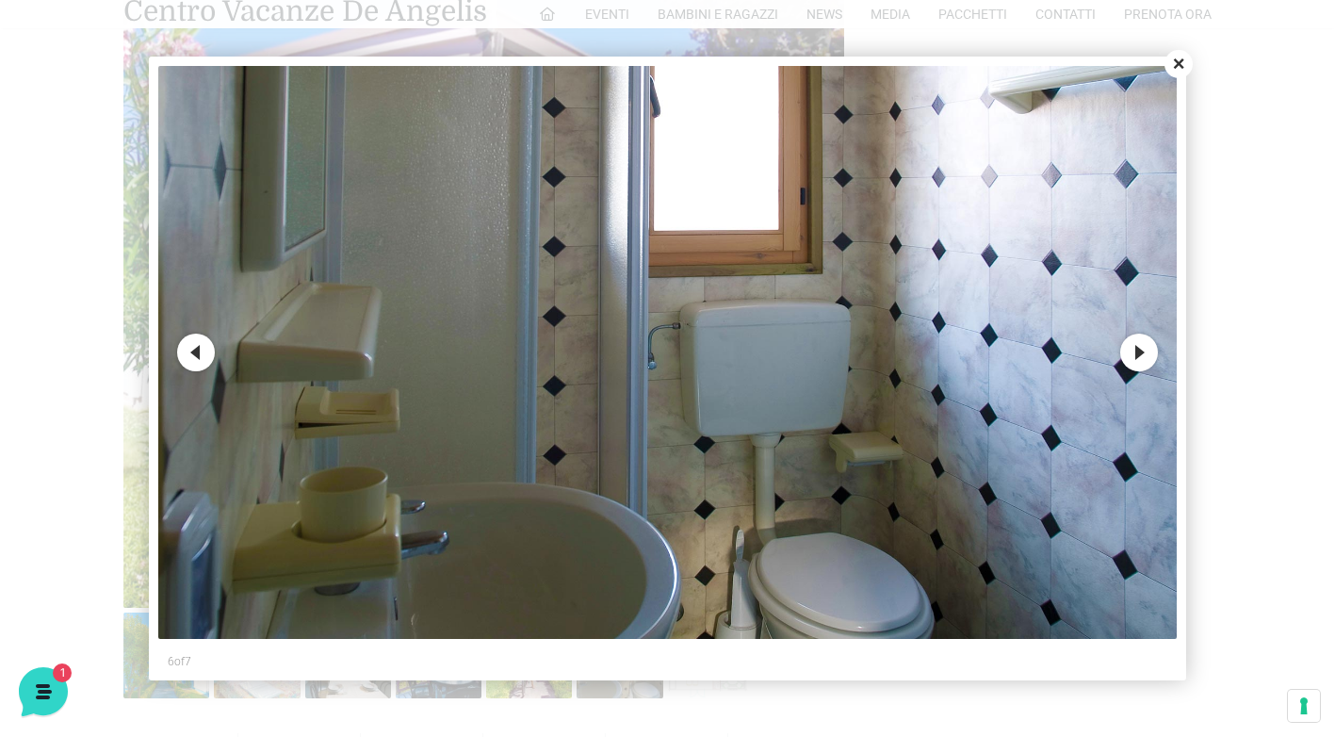
click at [1136, 355] on button "Next" at bounding box center [1139, 352] width 38 height 38
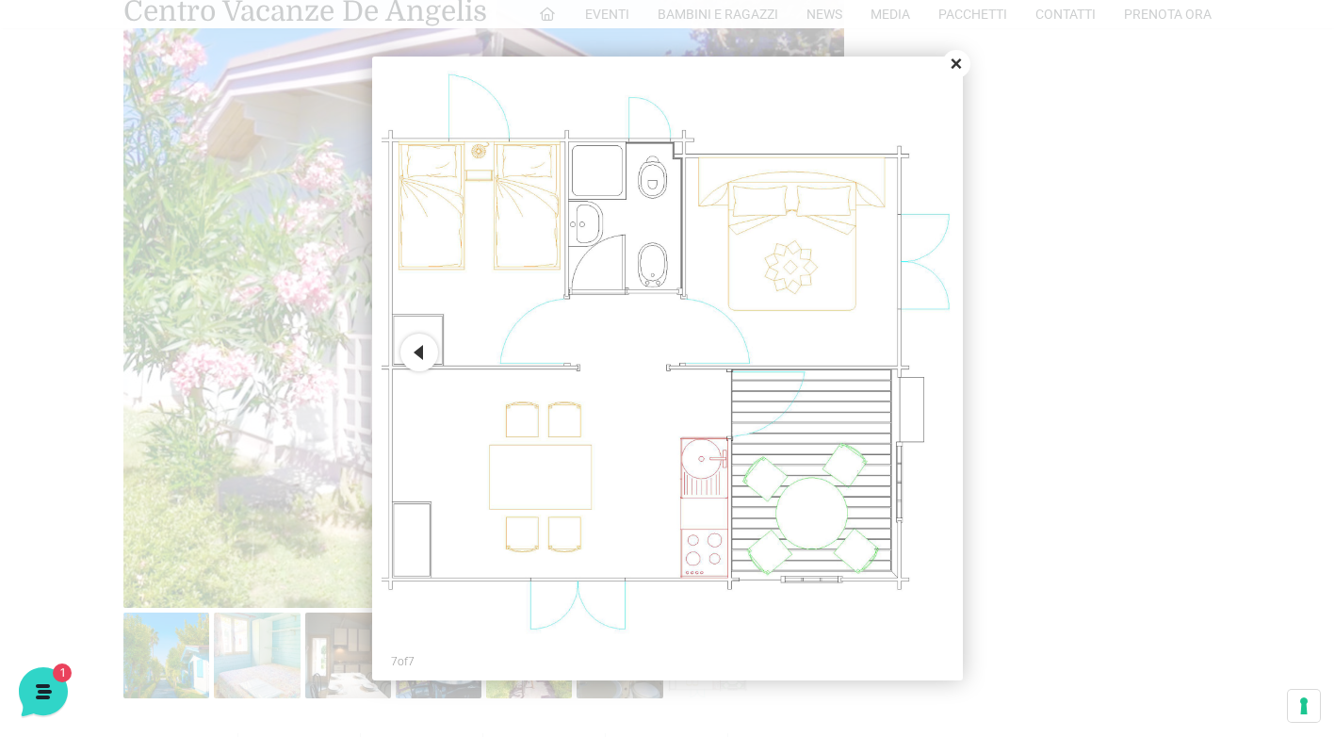
drag, startPoint x: 961, startPoint y: 61, endPoint x: 903, endPoint y: 176, distance: 128.5
click at [960, 61] on button "Close" at bounding box center [956, 64] width 28 height 28
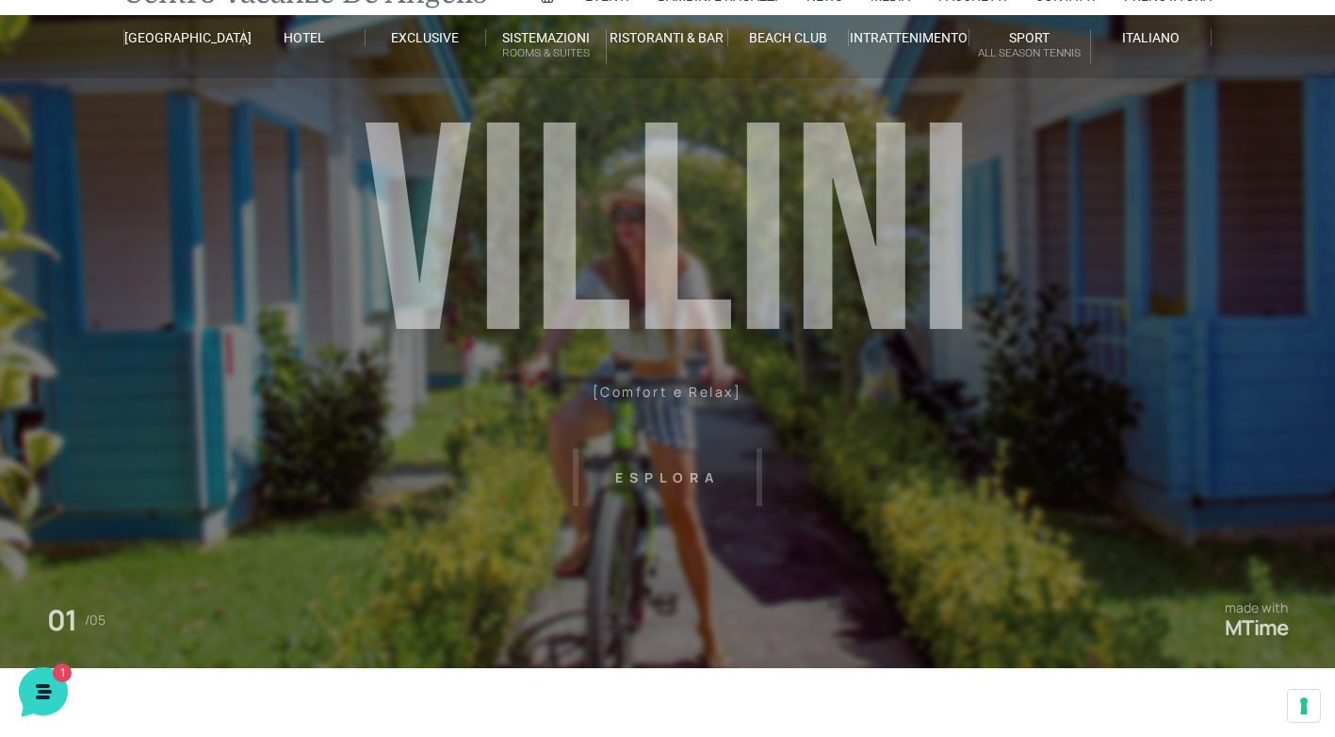
scroll to position [0, 0]
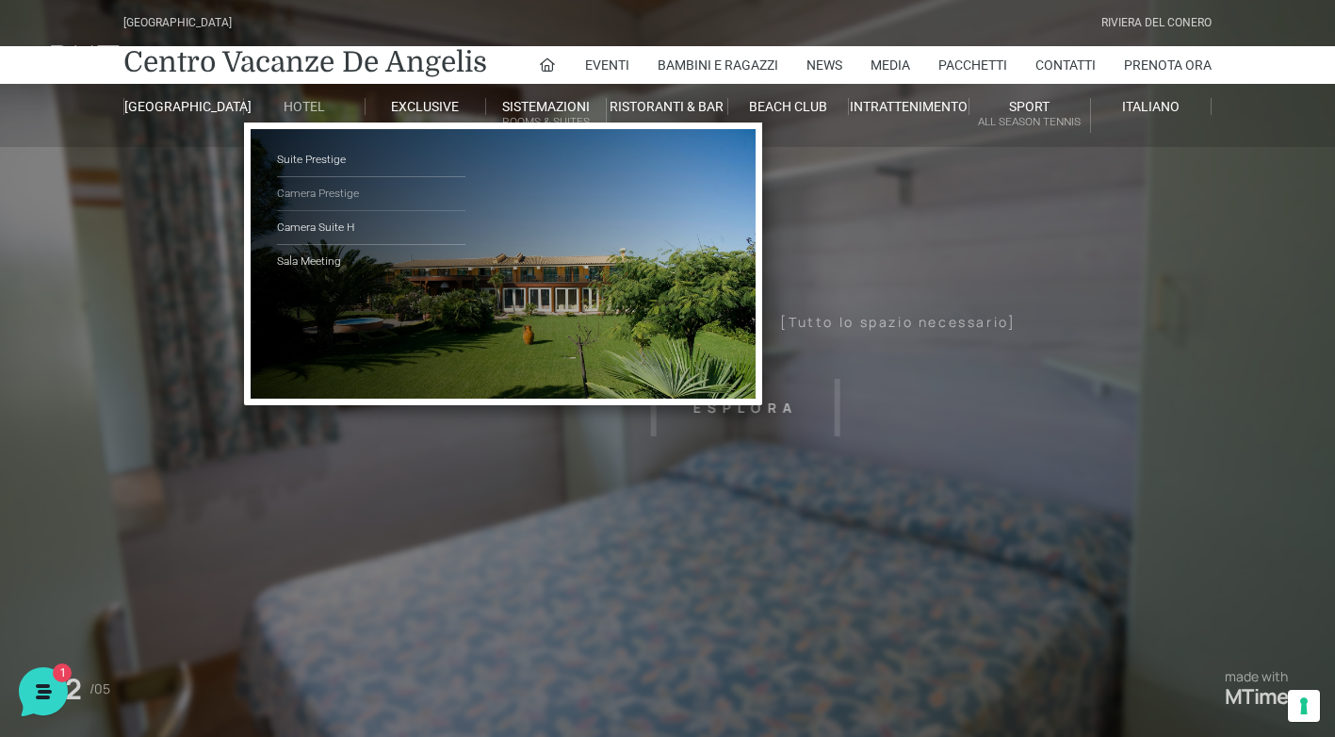
click at [332, 188] on link "Camera Prestige" at bounding box center [371, 194] width 188 height 34
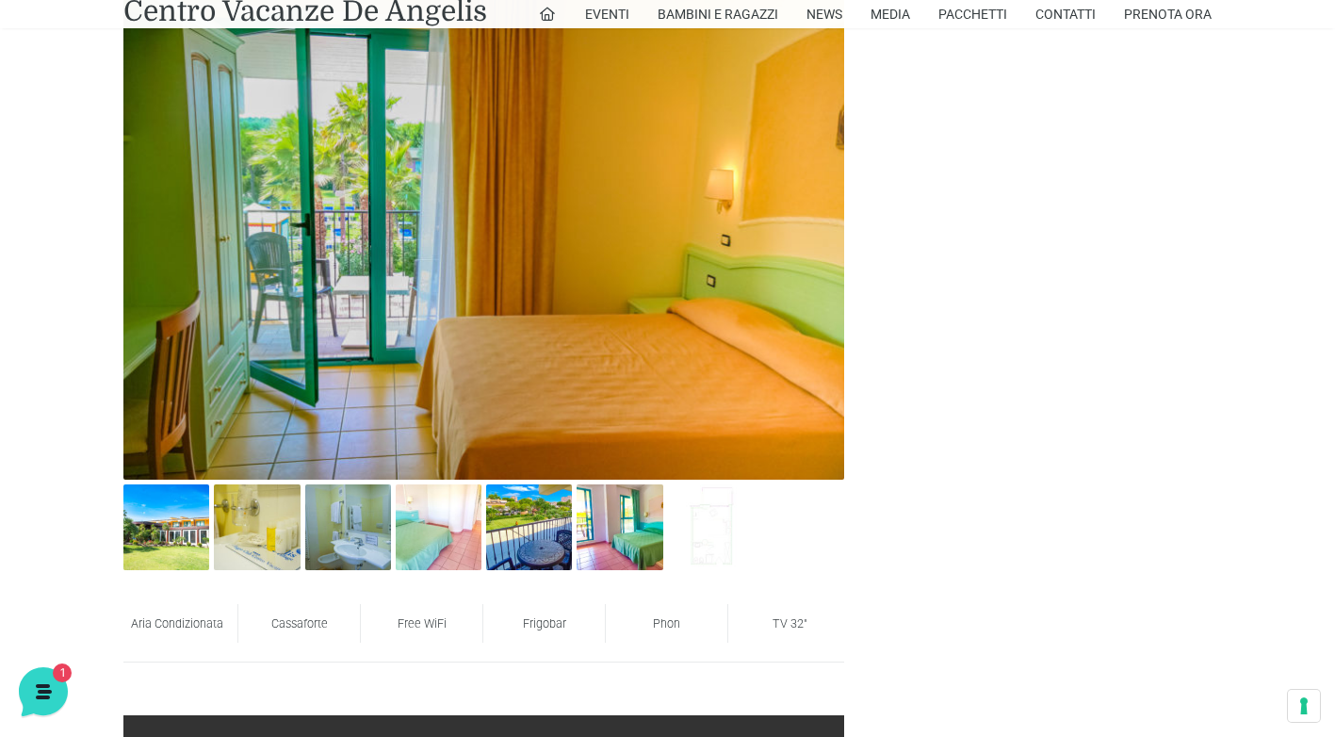
scroll to position [942, 0]
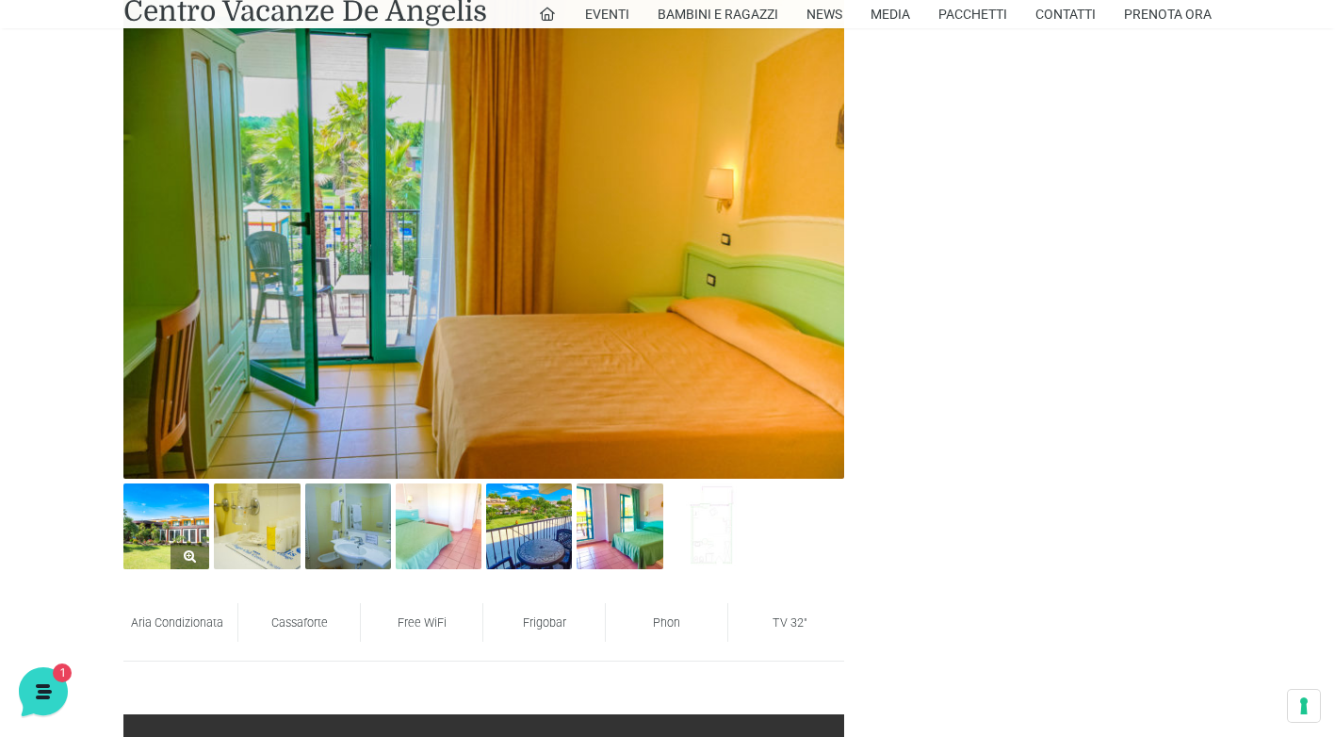
click at [175, 518] on img at bounding box center [166, 526] width 86 height 86
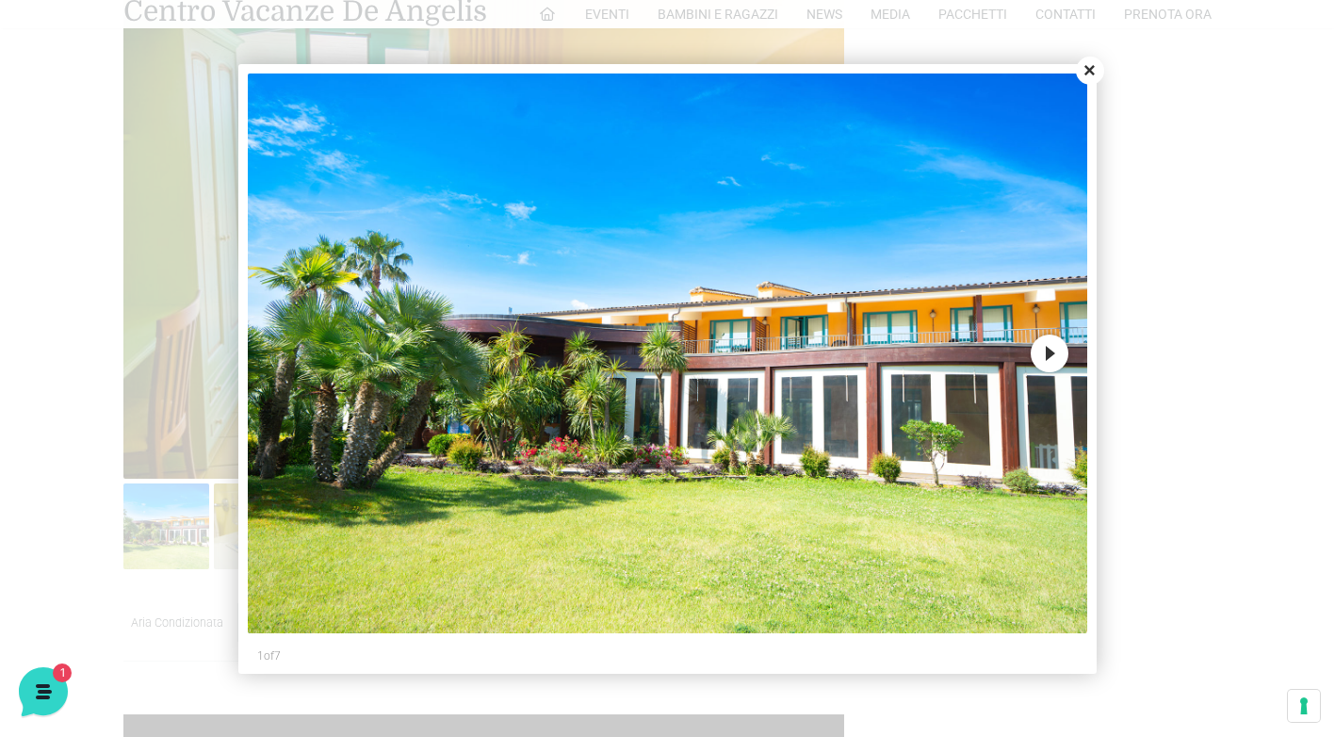
click at [1046, 356] on button "Next" at bounding box center [1049, 353] width 38 height 38
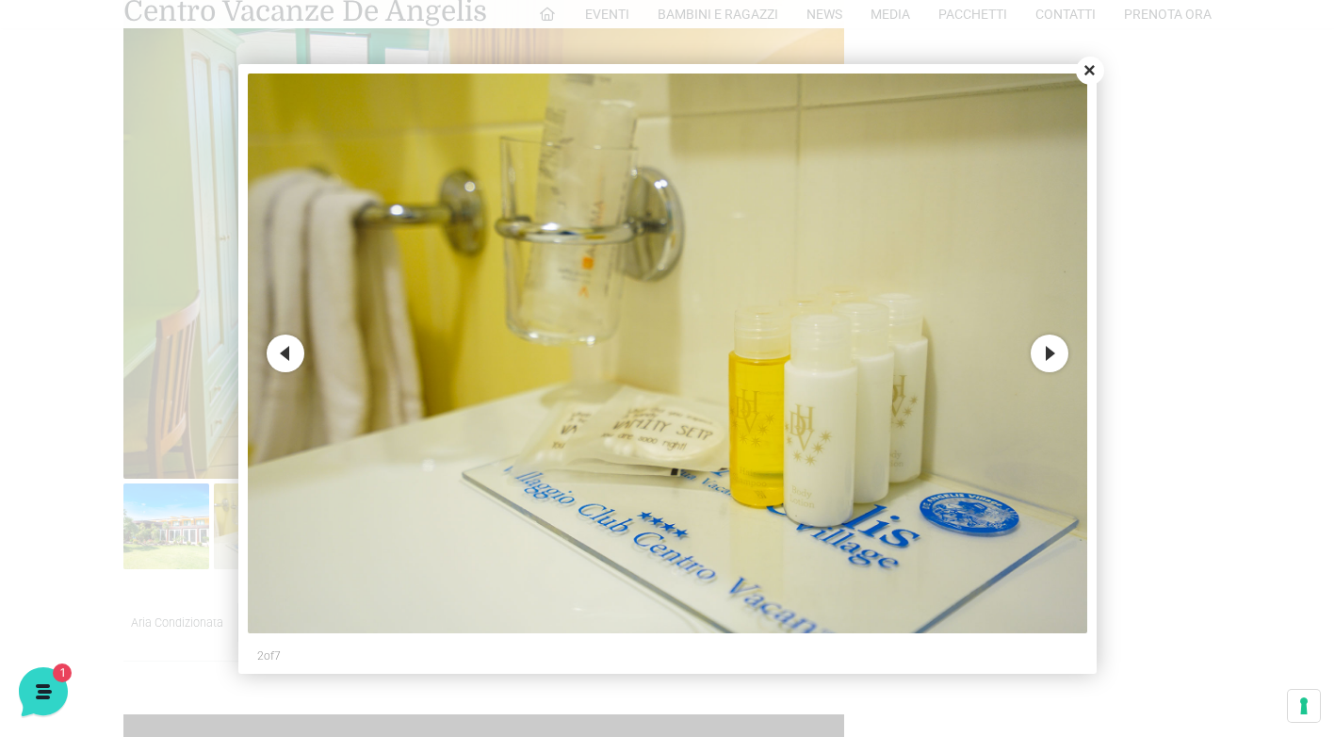
click at [1046, 356] on button "Next" at bounding box center [1049, 353] width 38 height 38
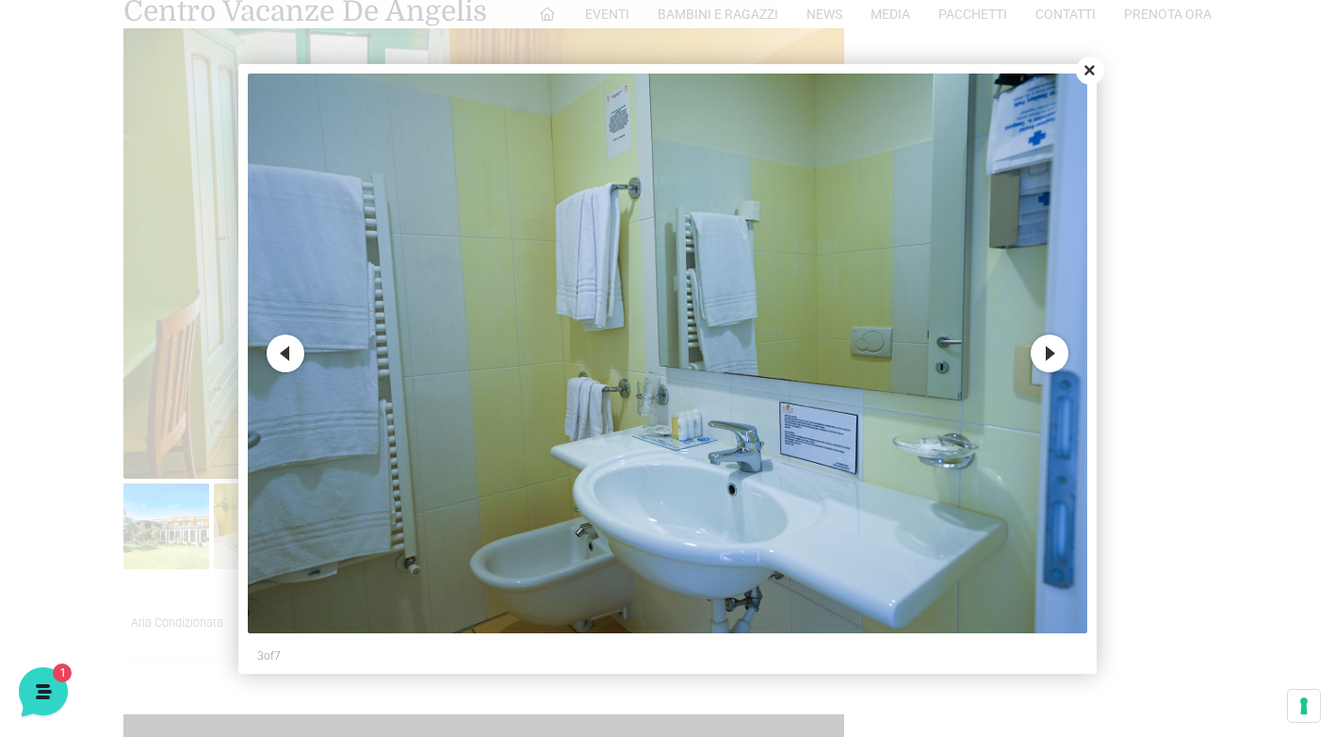
click at [1050, 362] on button "Next" at bounding box center [1049, 353] width 38 height 38
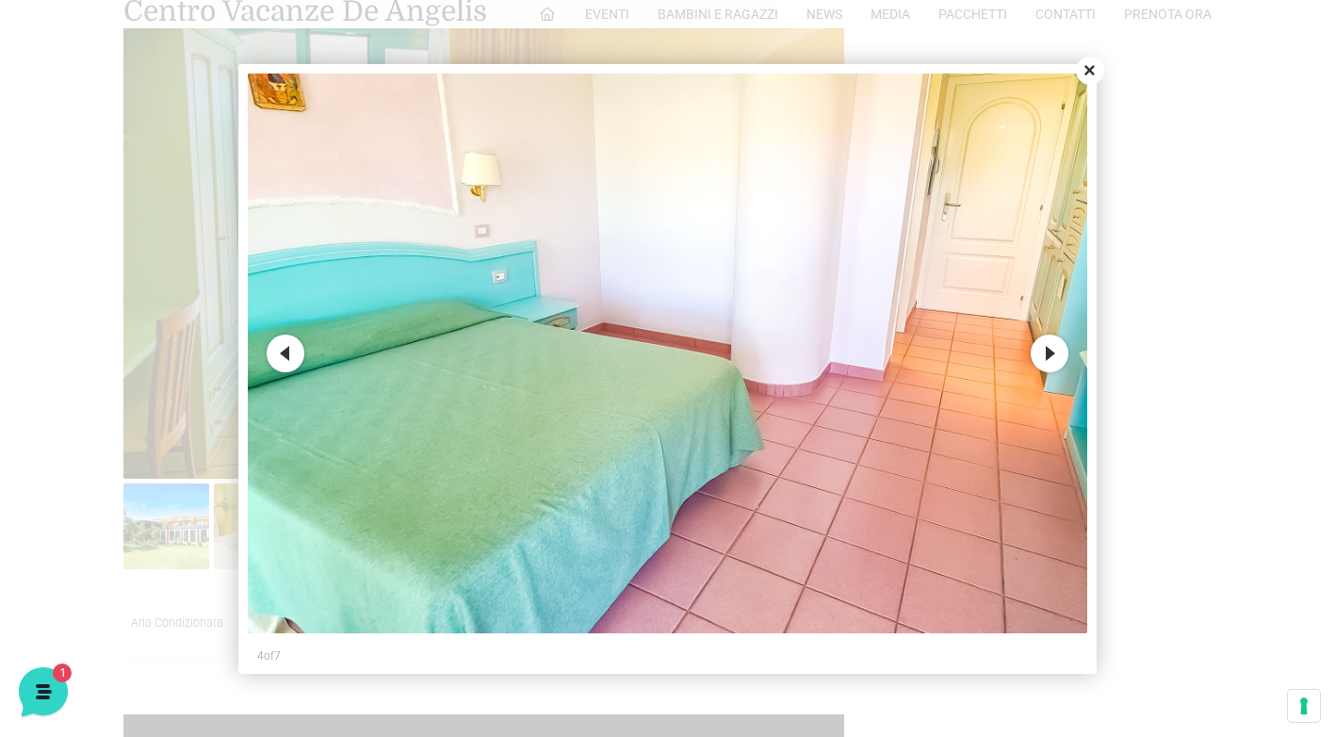
click at [1050, 356] on button "Next" at bounding box center [1049, 353] width 38 height 38
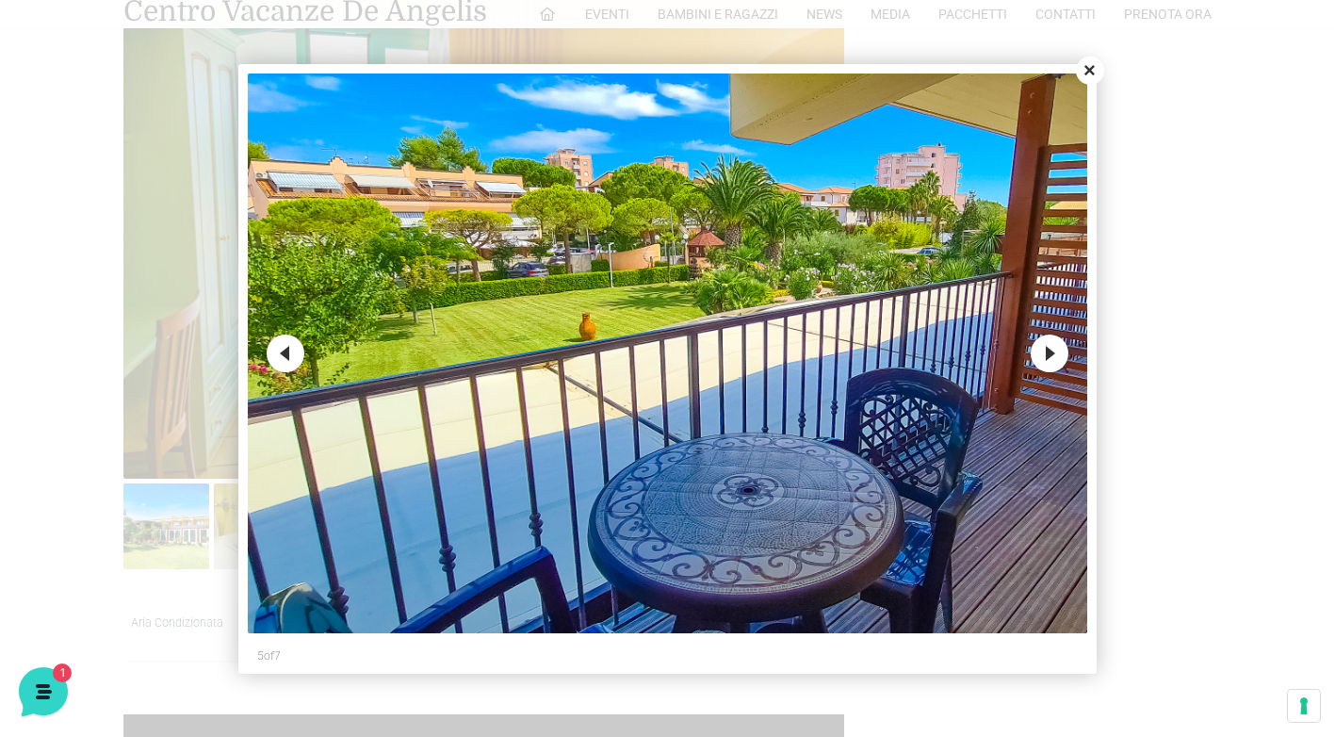
click at [1050, 356] on button "Next" at bounding box center [1049, 353] width 38 height 38
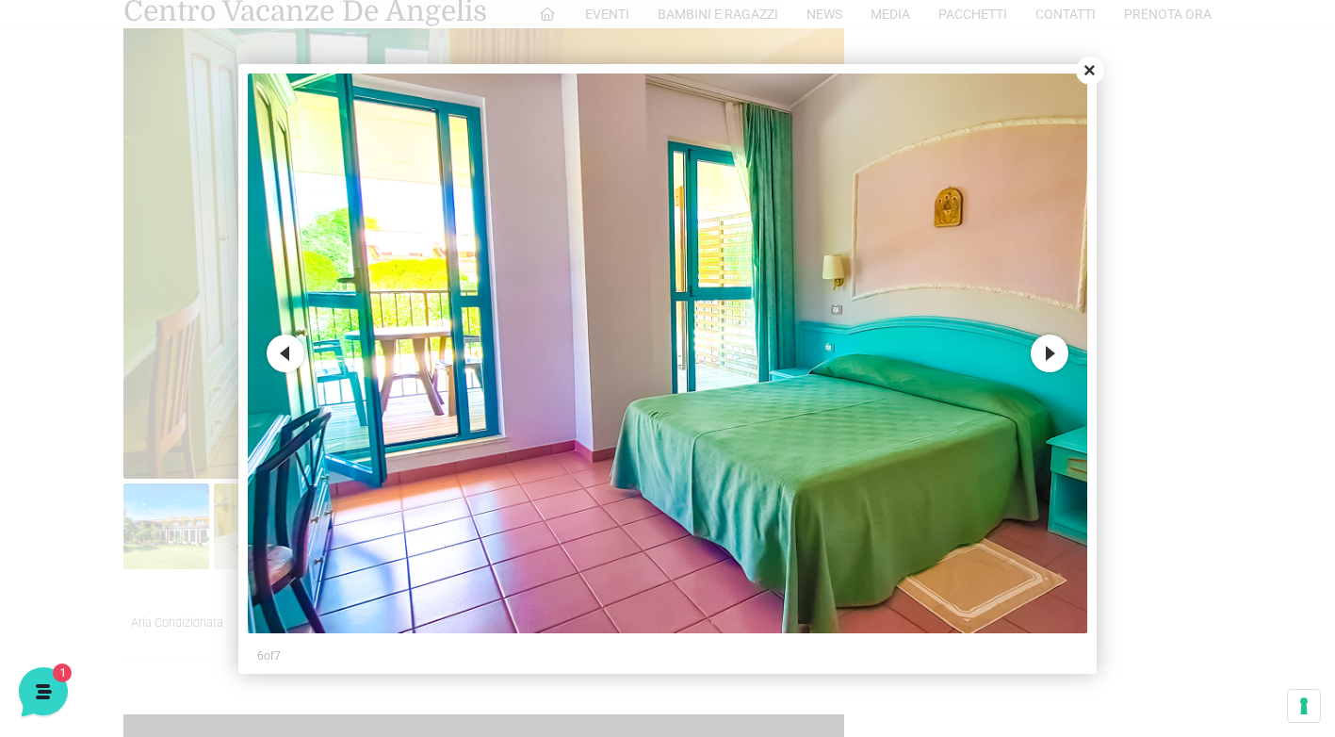
click at [1050, 356] on button "Next" at bounding box center [1049, 353] width 38 height 38
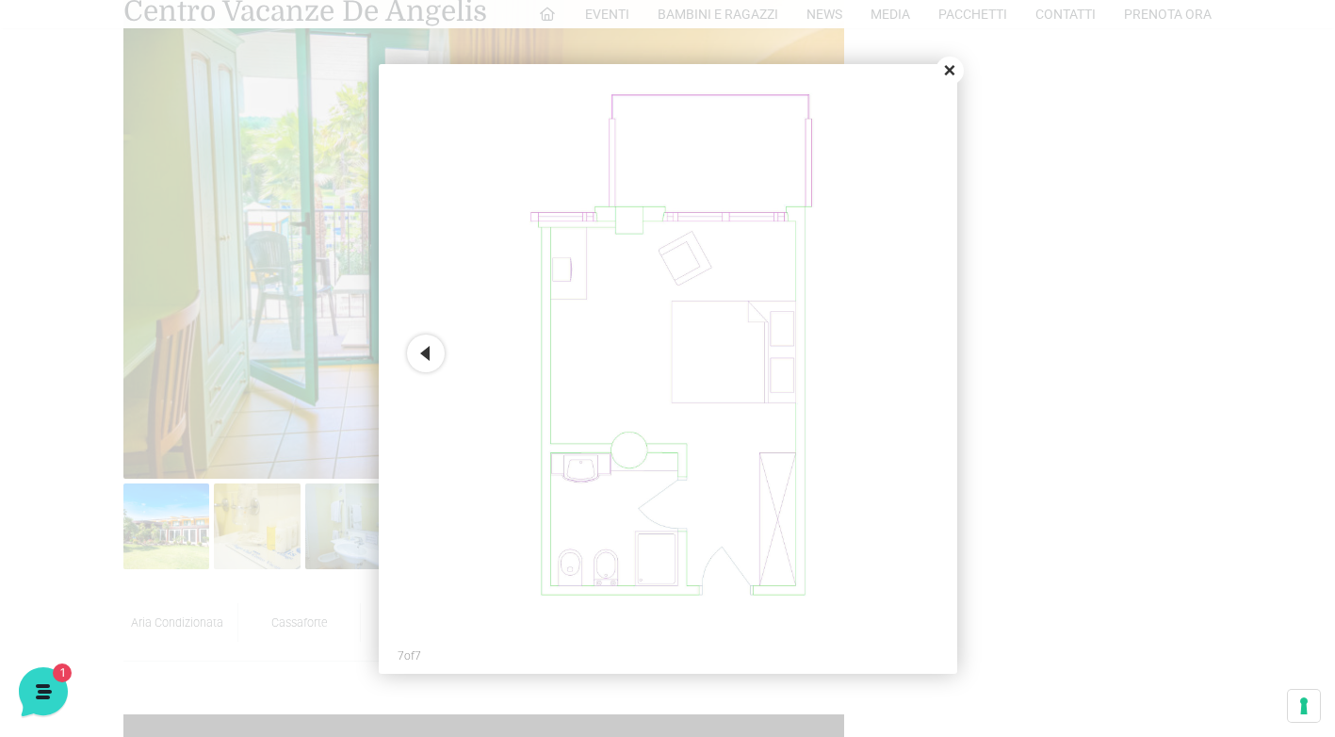
click at [947, 72] on button "Close" at bounding box center [949, 71] width 28 height 28
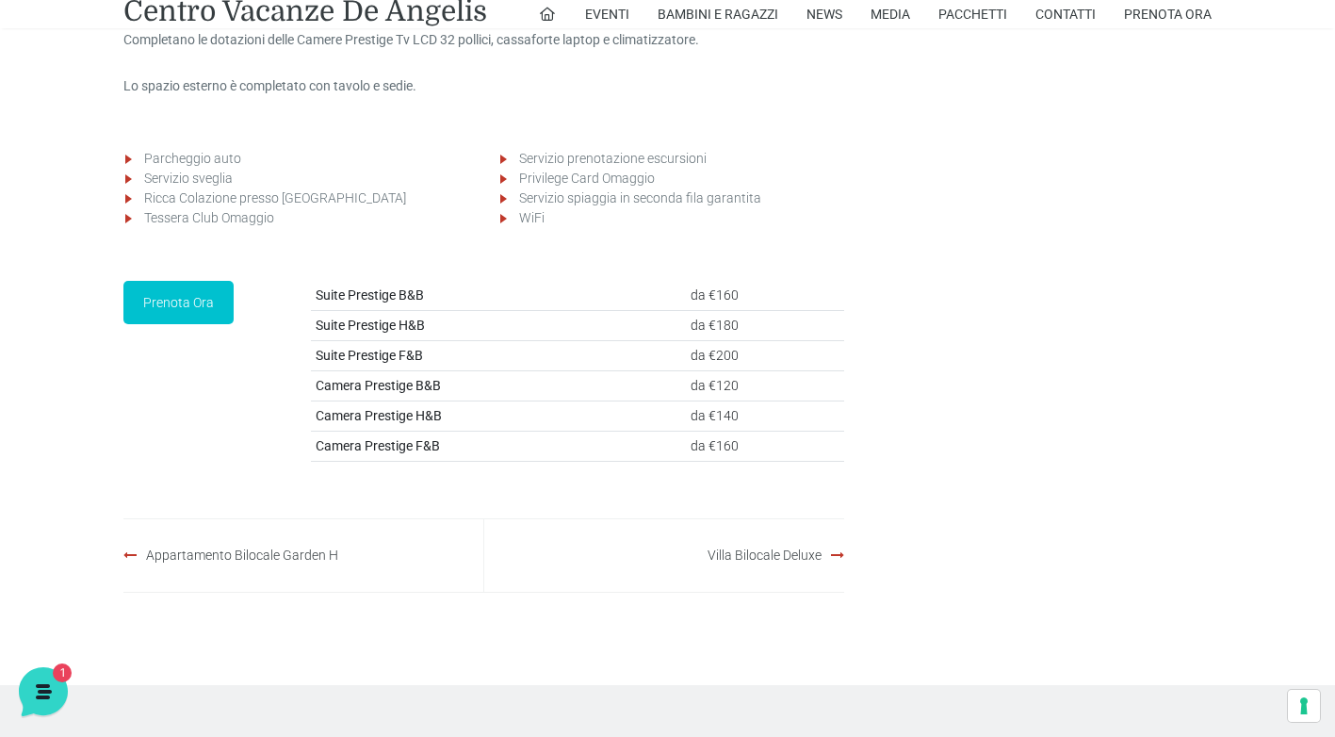
scroll to position [2637, 0]
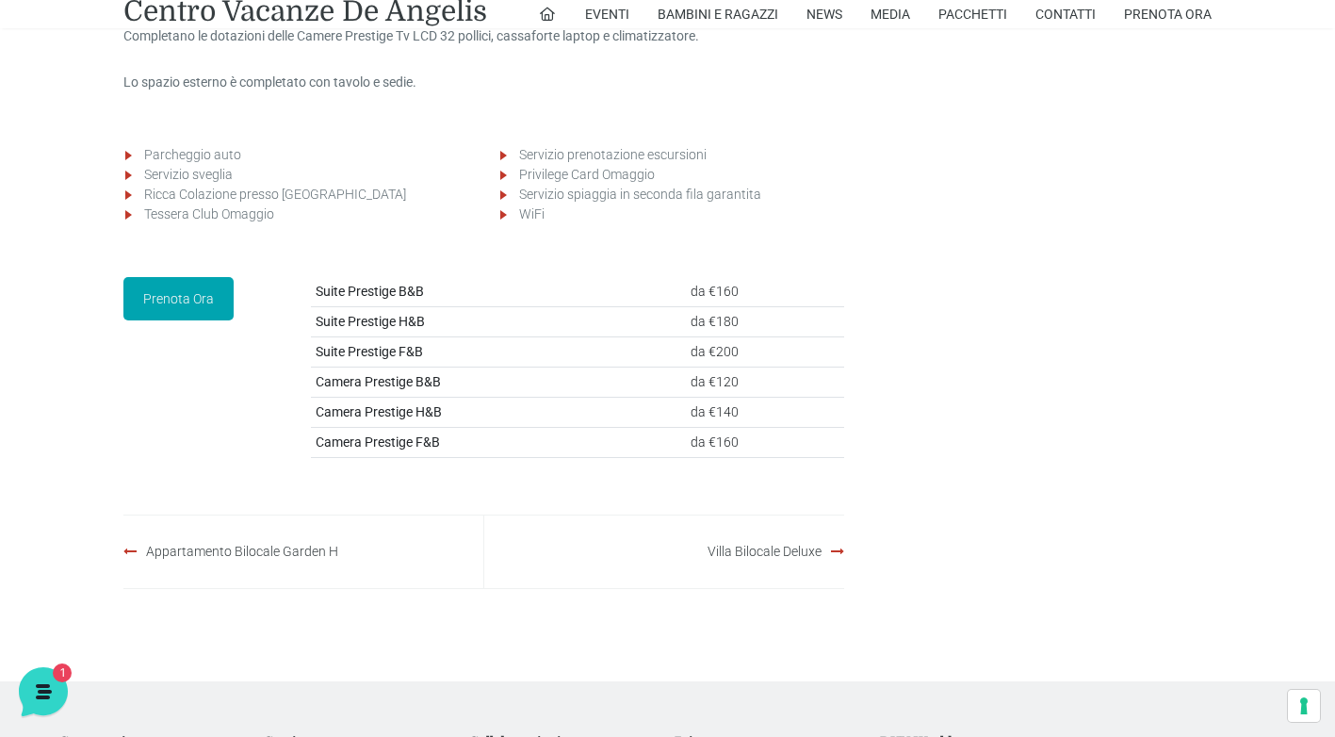
click at [209, 320] on link "Prenota Ora" at bounding box center [178, 298] width 110 height 43
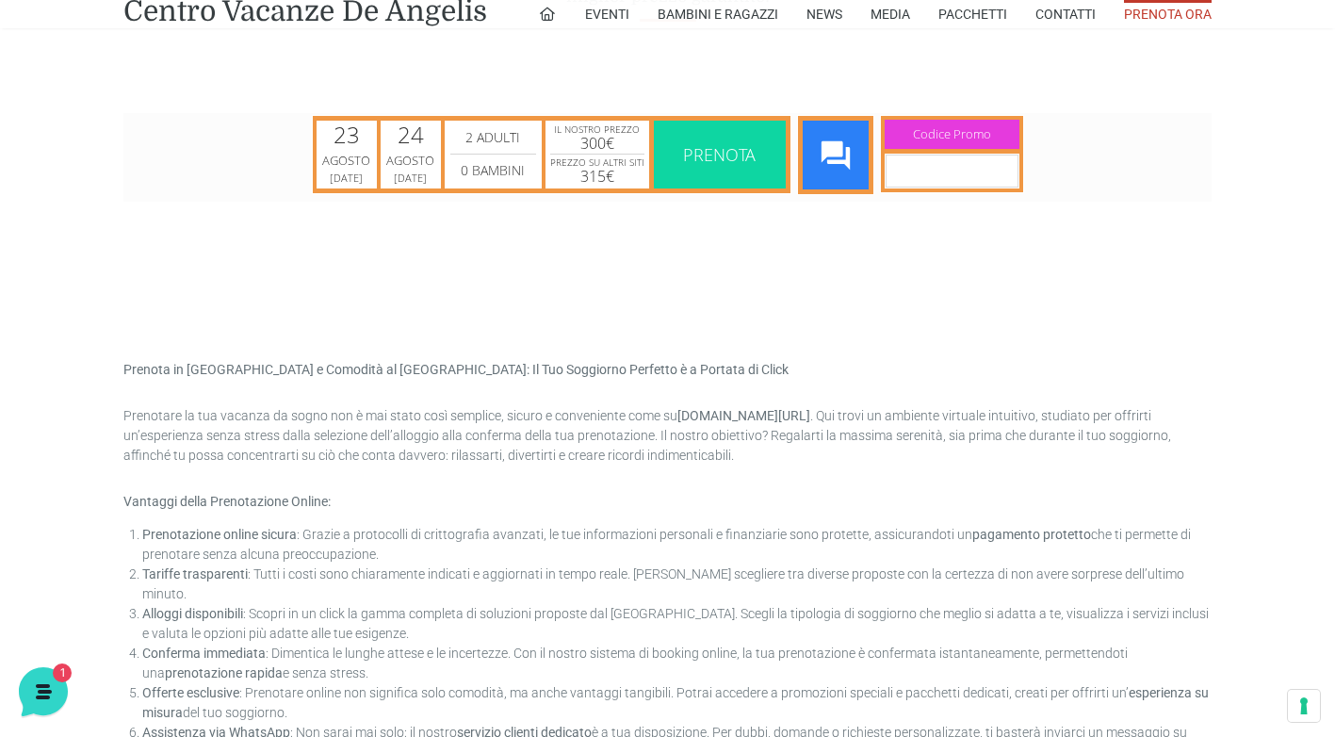
scroll to position [754, 0]
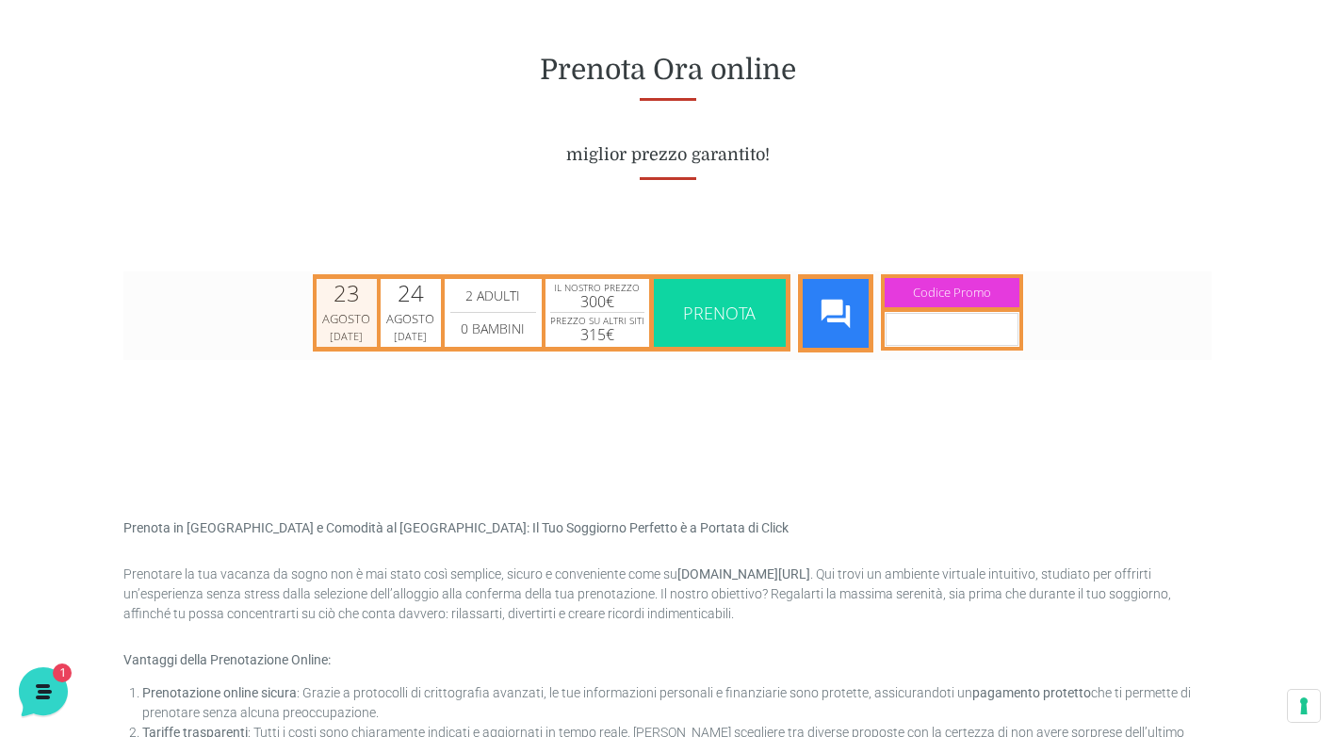
click at [335, 302] on div "23" at bounding box center [346, 292] width 26 height 23
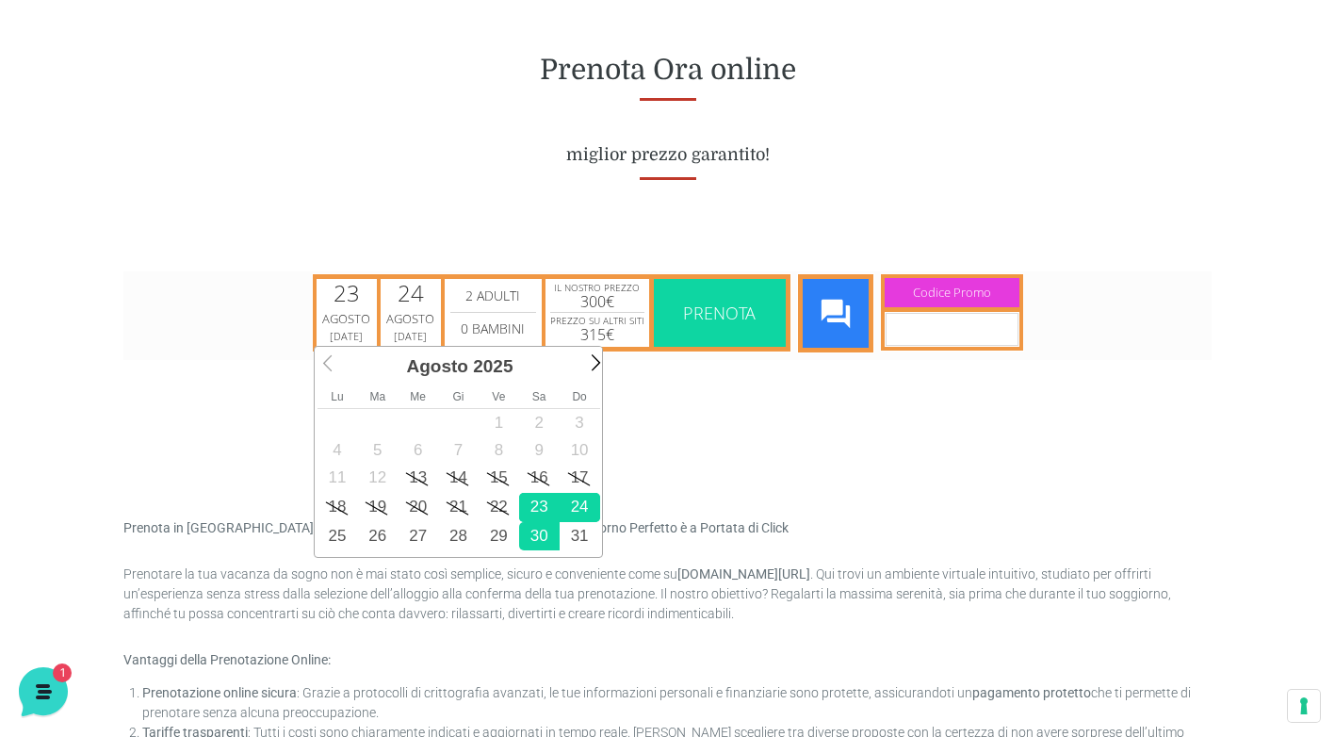
click at [536, 542] on link "30" at bounding box center [539, 535] width 41 height 29
type input "[DATE]"
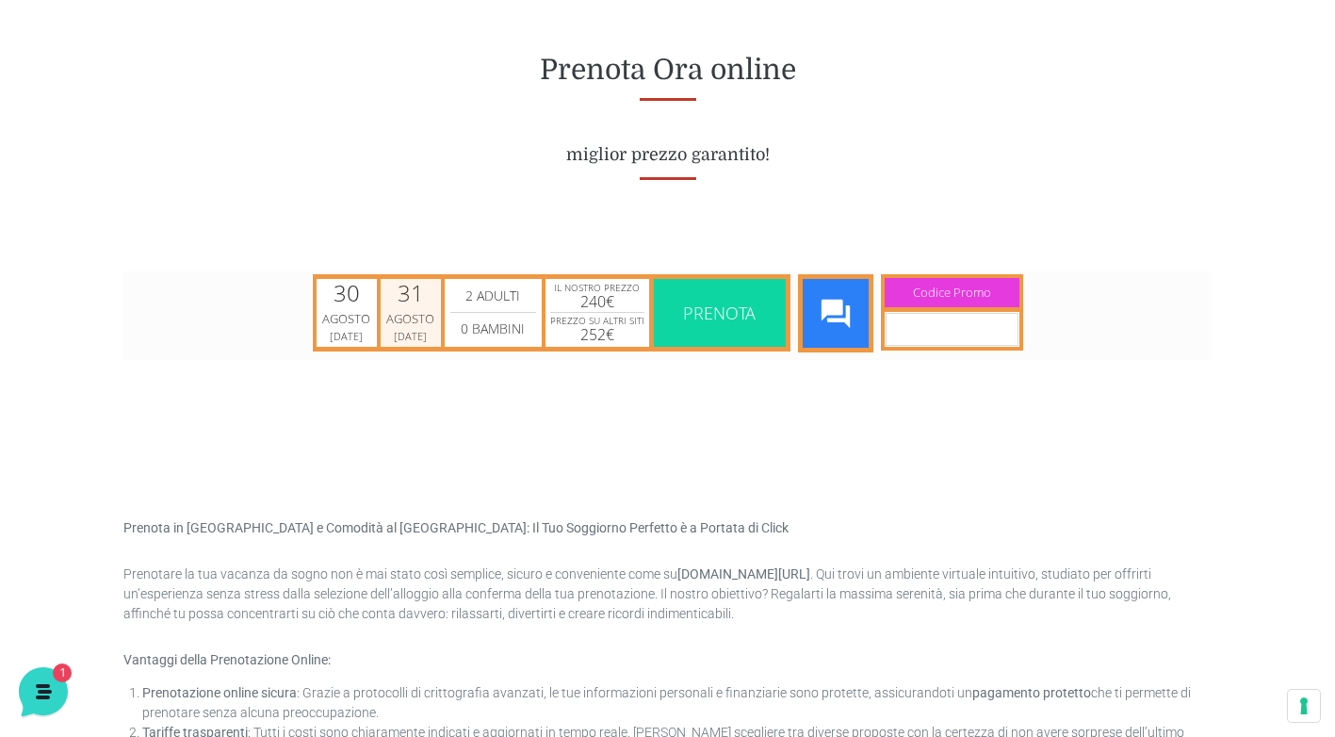
click at [424, 320] on div "Agosto" at bounding box center [410, 318] width 55 height 19
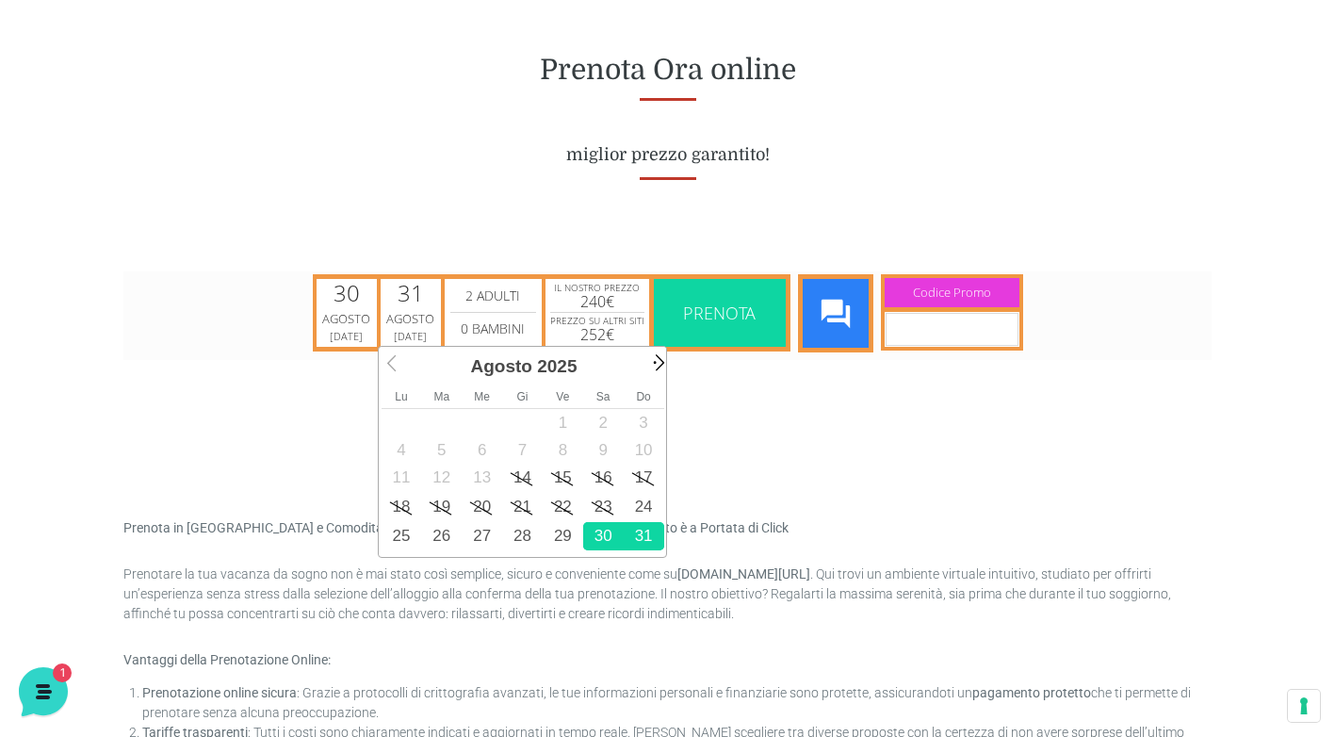
click at [659, 363] on span "Next" at bounding box center [657, 361] width 22 height 22
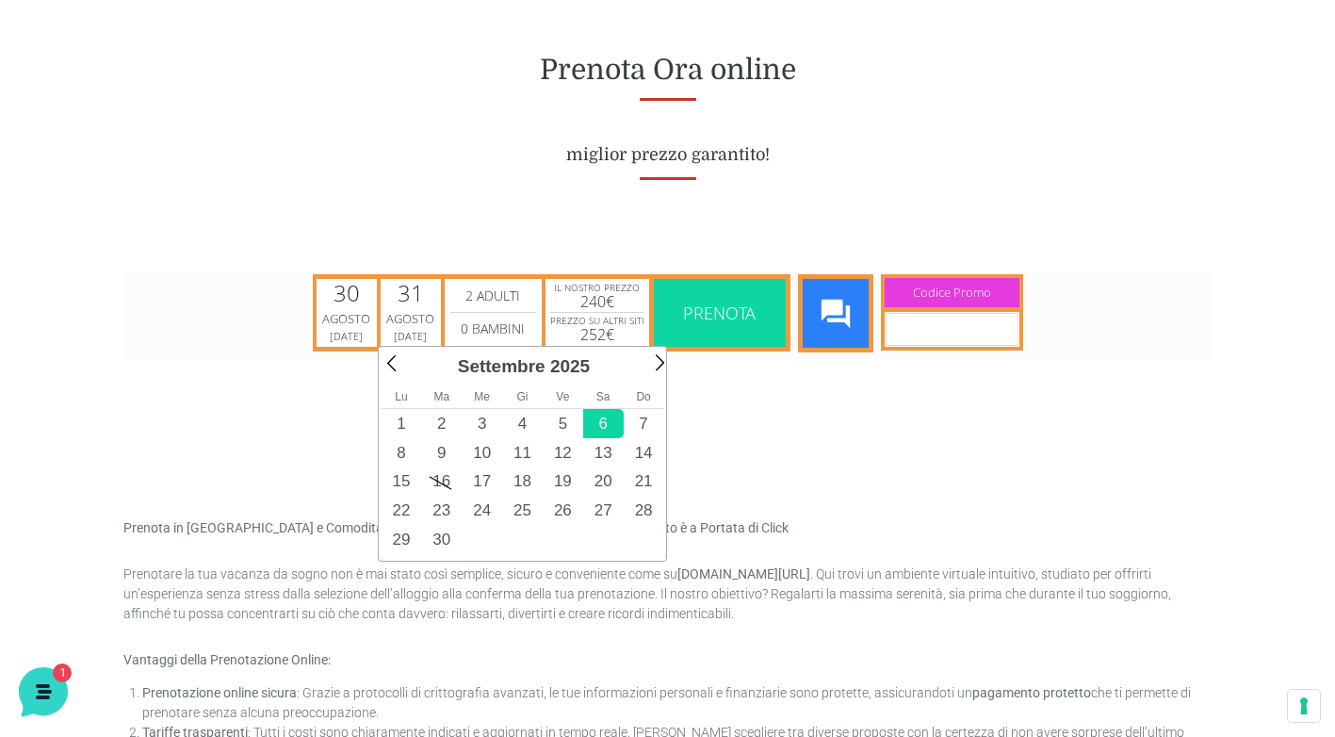
click at [608, 425] on link "6" at bounding box center [603, 422] width 41 height 29
type input "[DATE]"
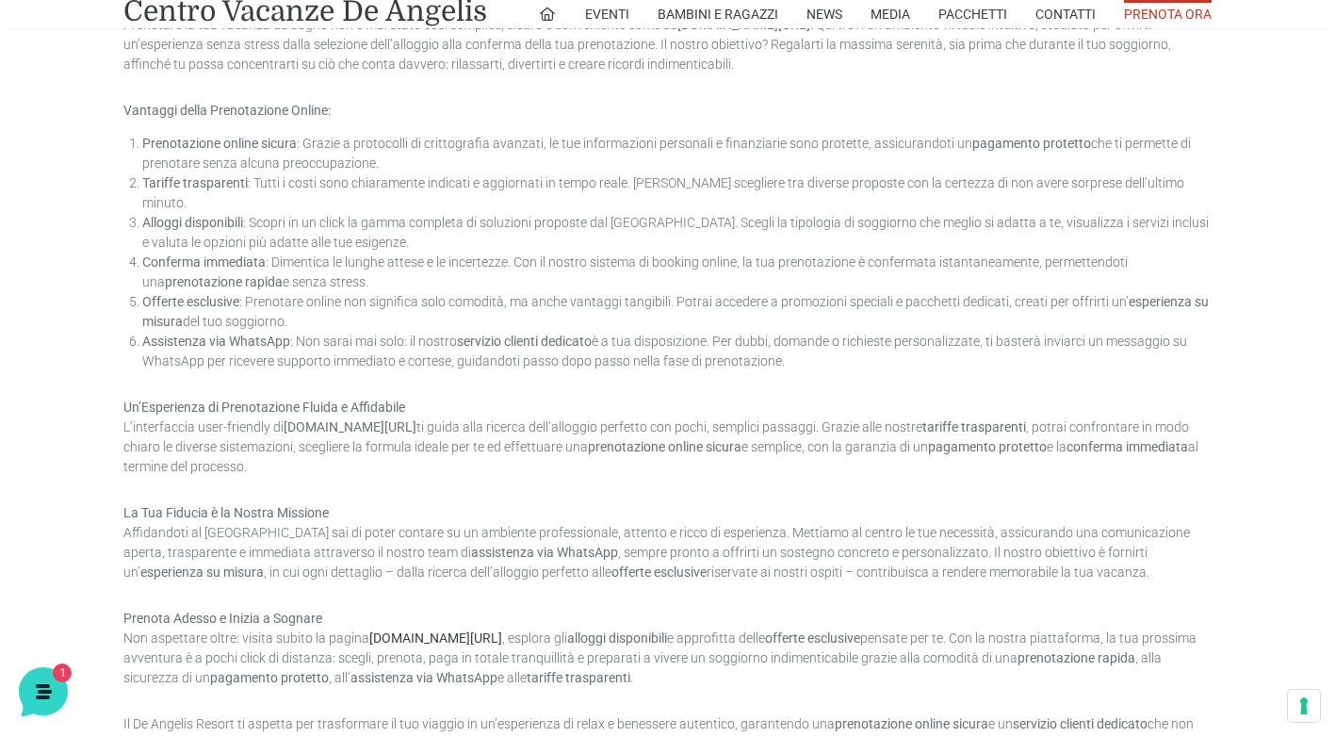
scroll to position [659, 0]
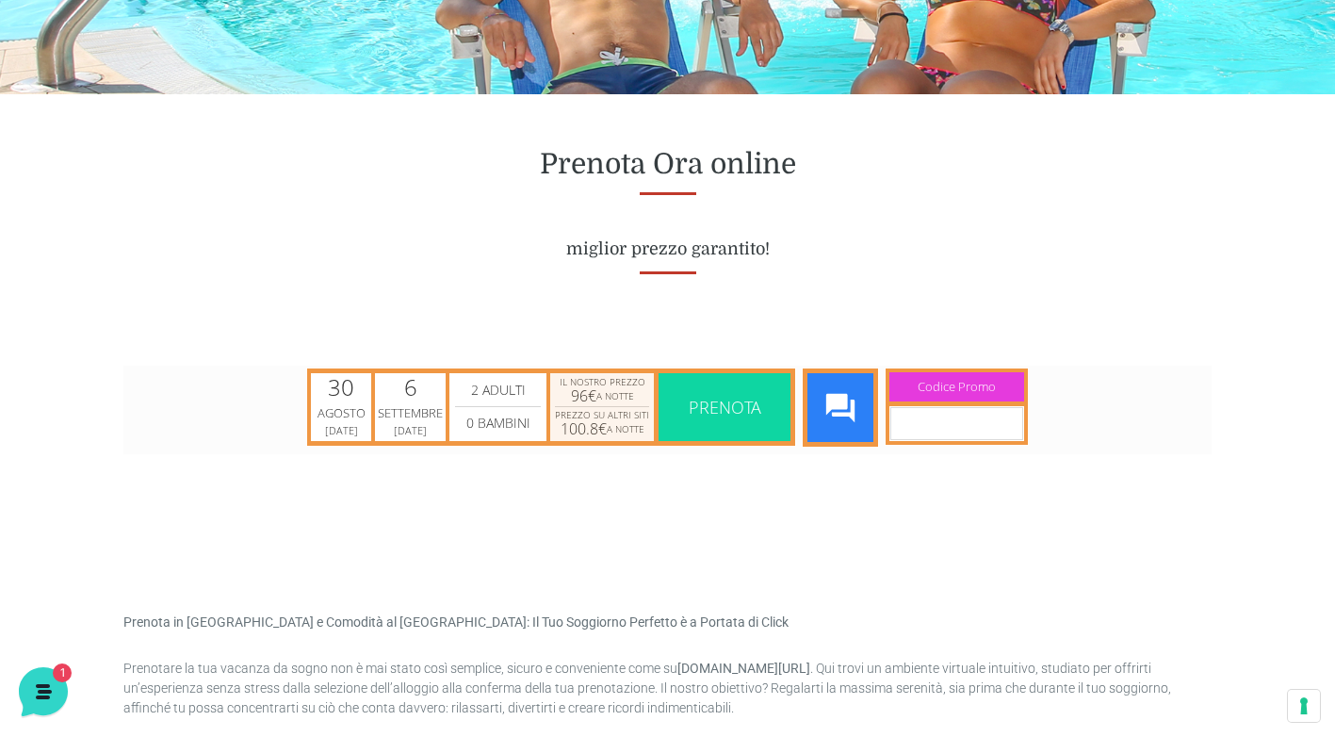
click at [612, 399] on span "a notte" at bounding box center [615, 394] width 38 height 13
click at [728, 408] on span "Prenota" at bounding box center [725, 406] width 73 height 23
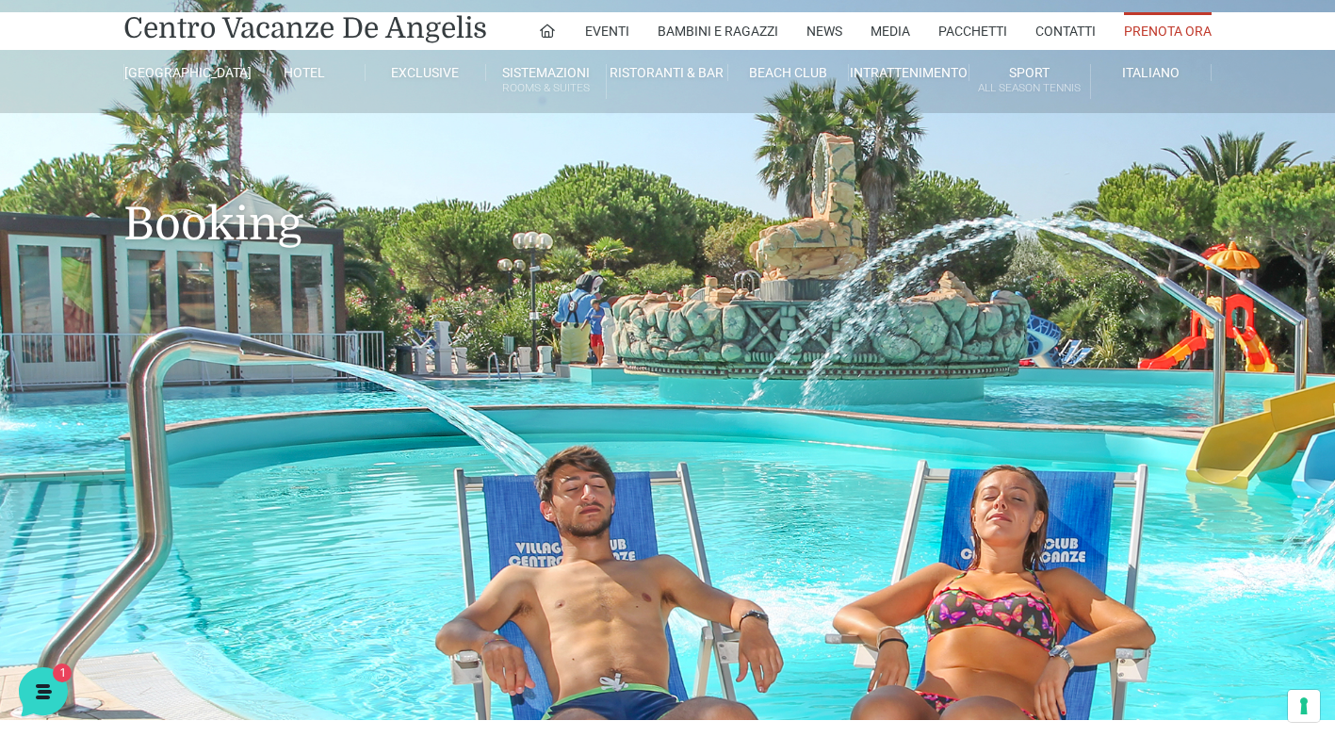
scroll to position [0, 0]
